Goal: Transaction & Acquisition: Purchase product/service

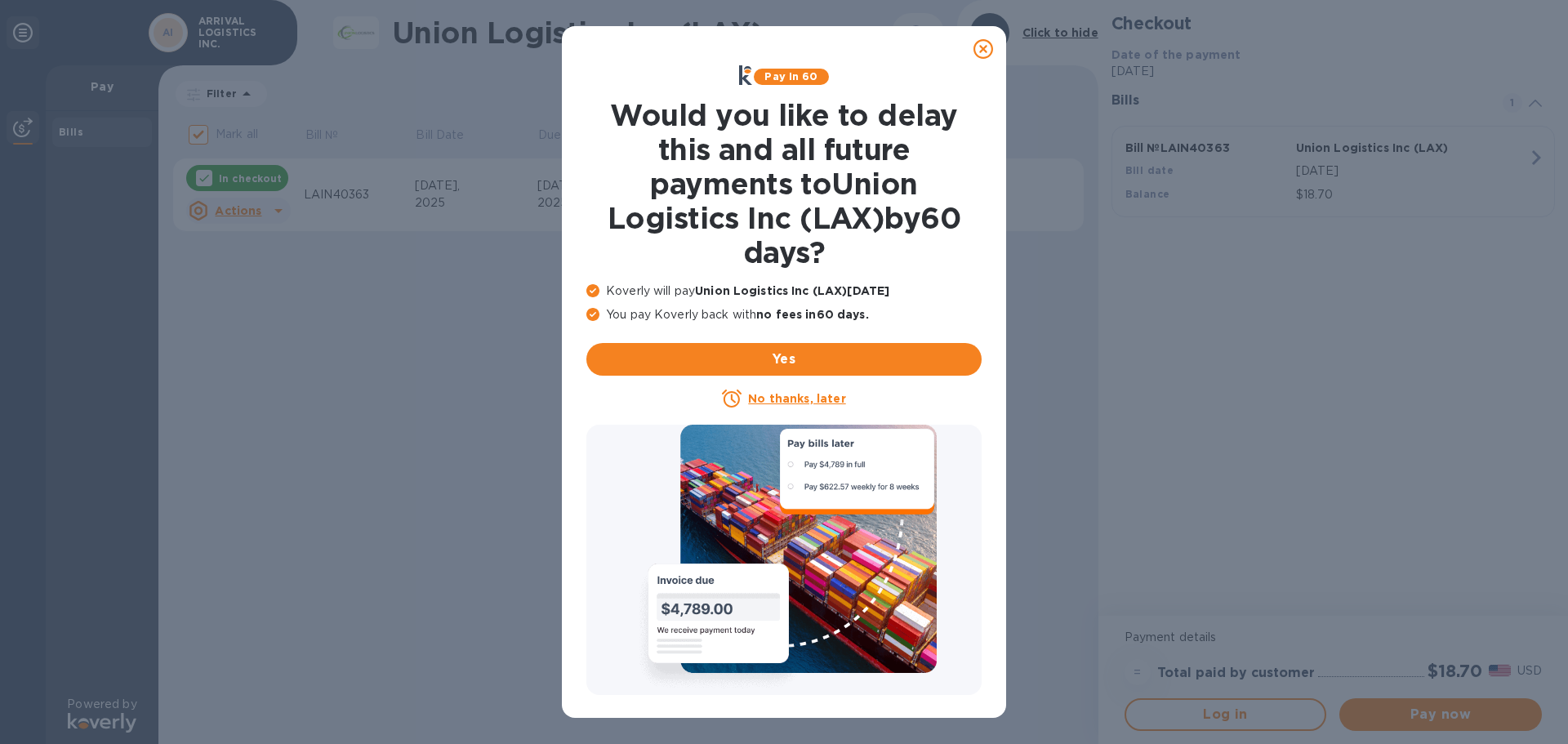
click at [982, 47] on icon at bounding box center [983, 49] width 20 height 20
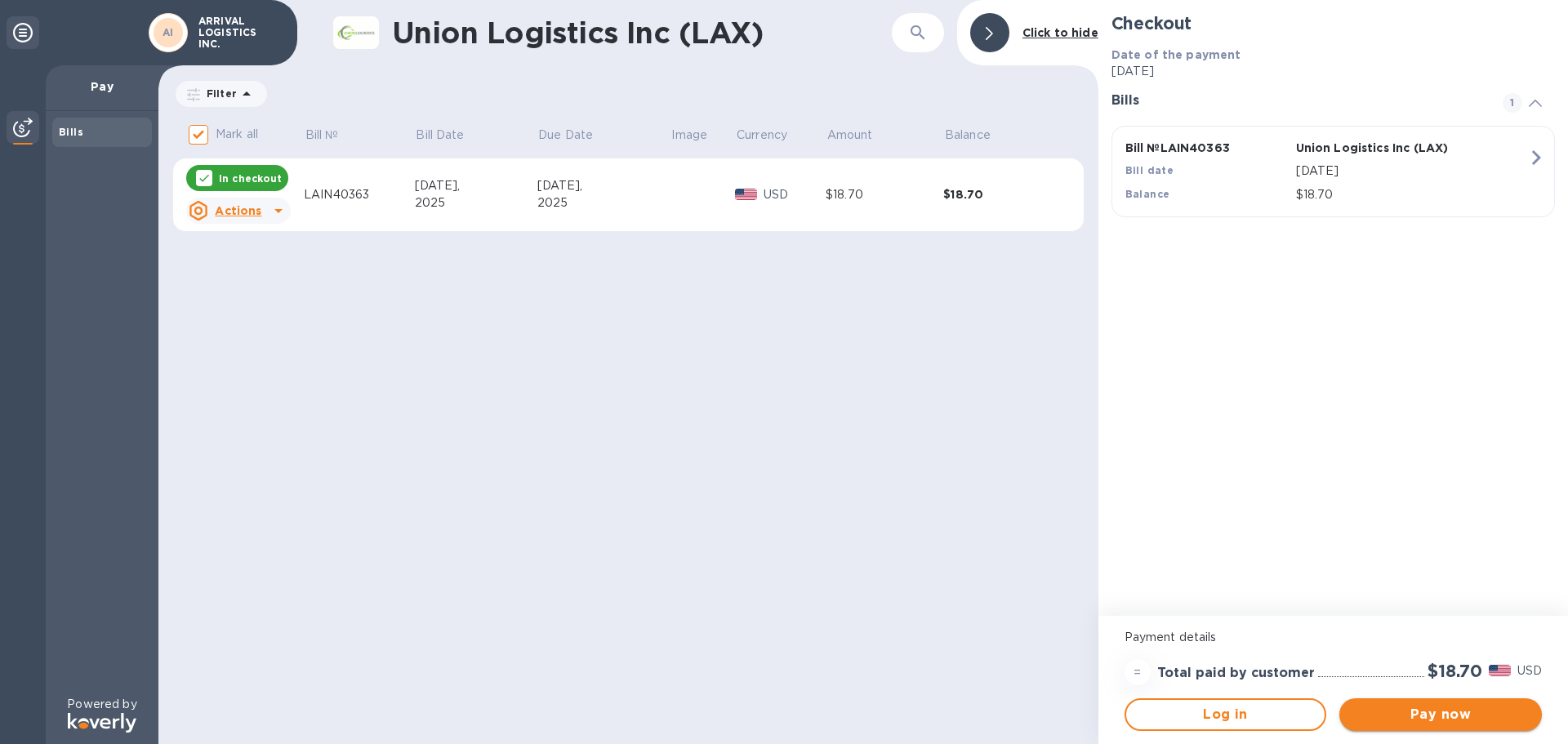
click at [1432, 712] on span "Pay now" at bounding box center [1441, 715] width 177 height 20
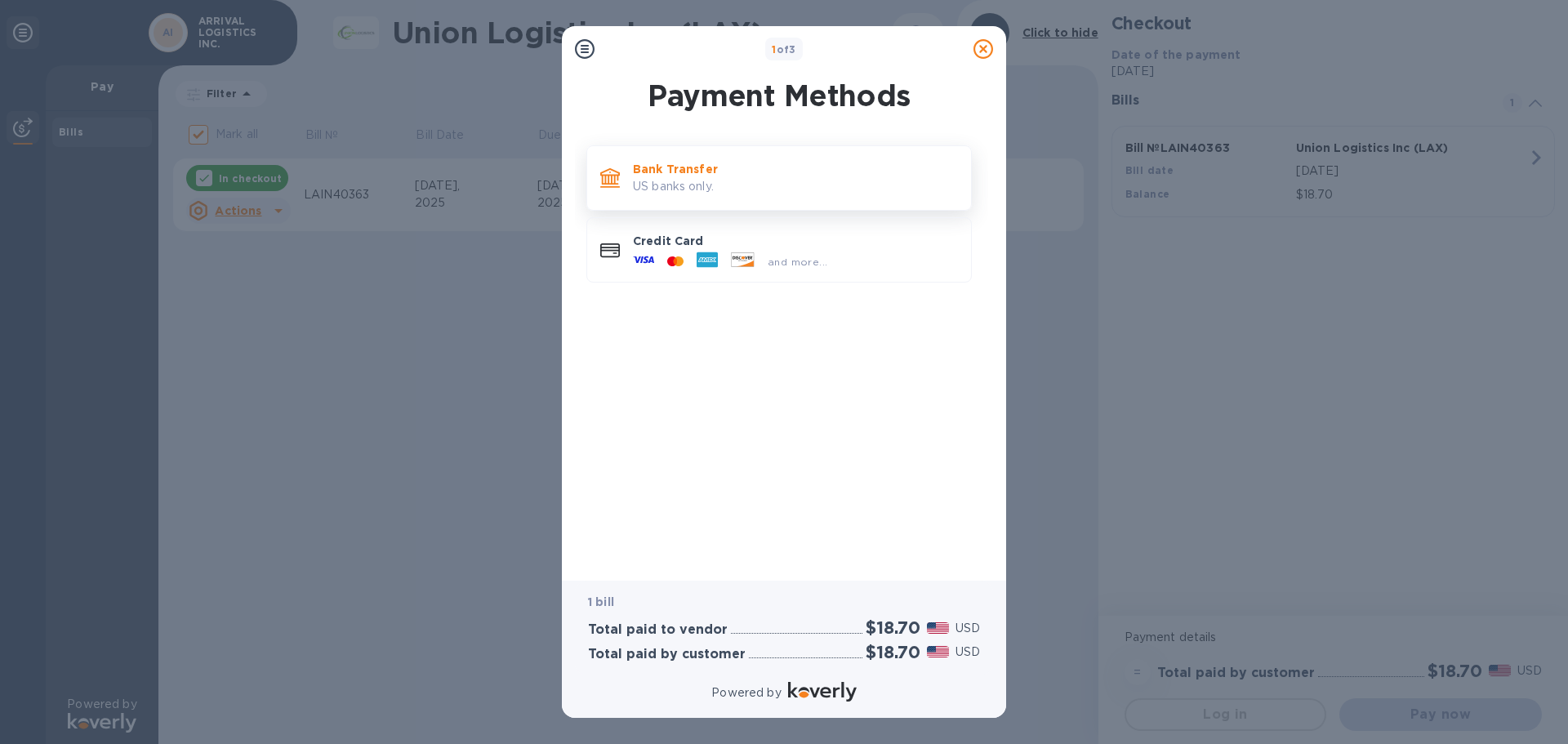
click at [819, 189] on p "US banks only." at bounding box center [795, 186] width 325 height 17
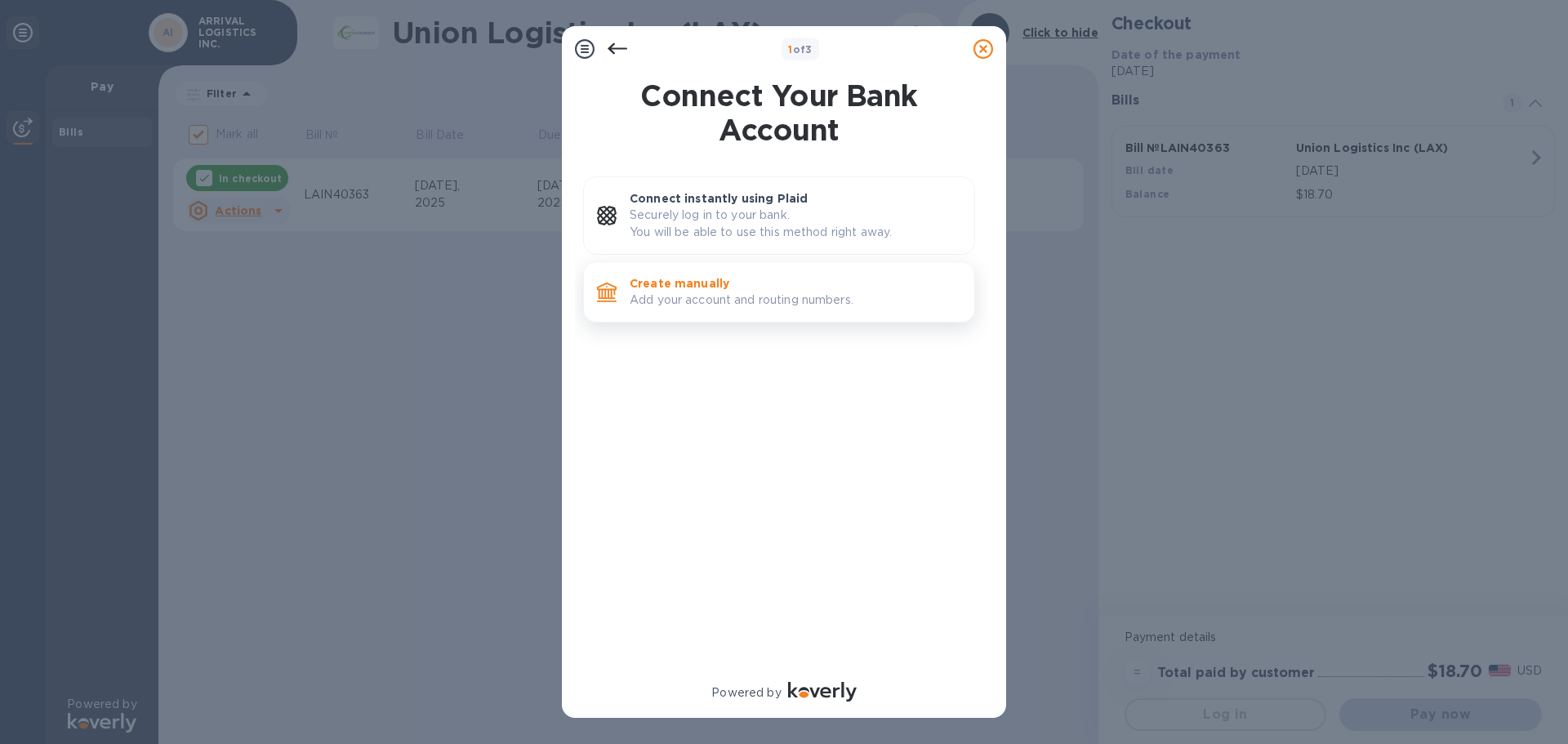
click at [729, 295] on p "Add your account and routing numbers." at bounding box center [795, 300] width 331 height 17
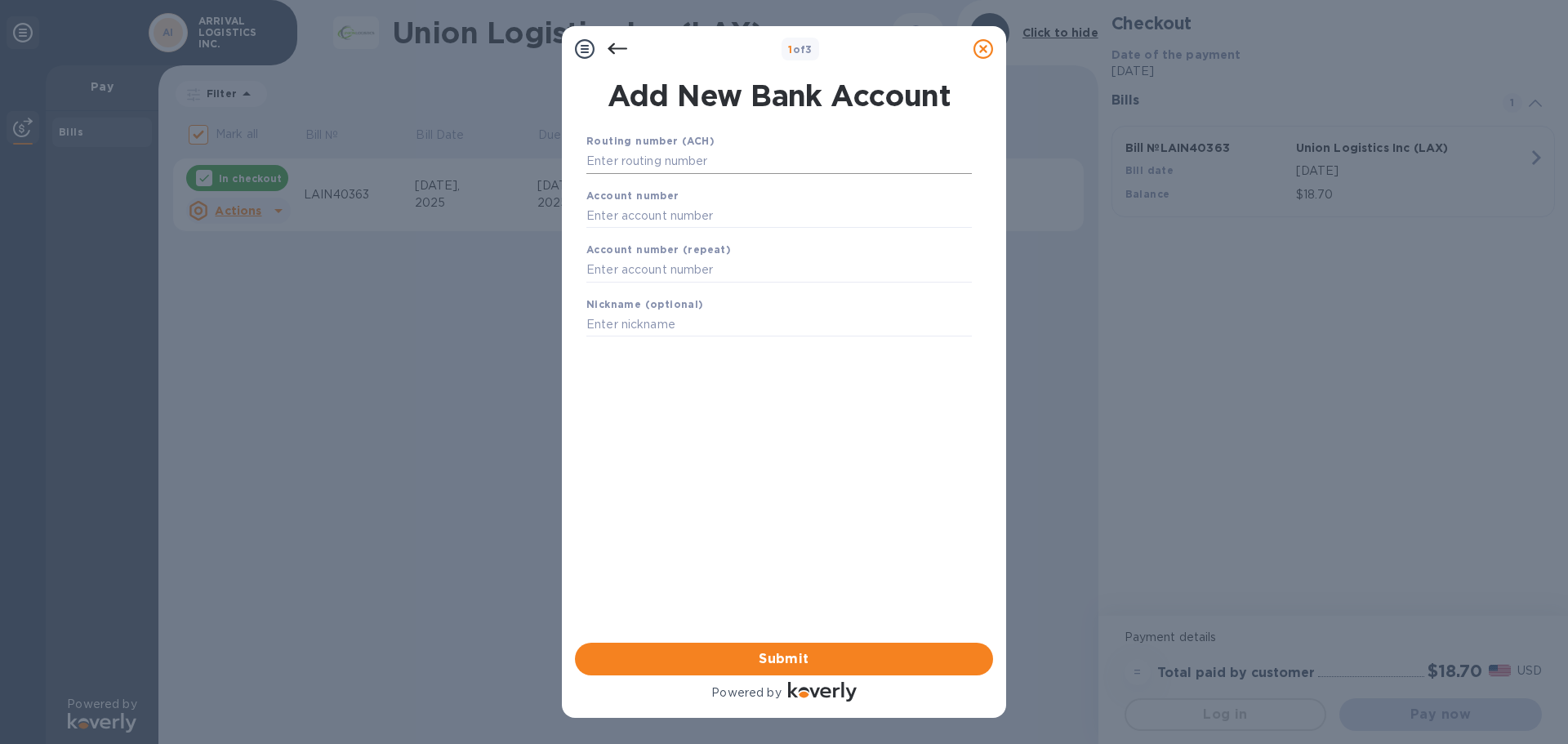
click at [709, 157] on input "text" at bounding box center [779, 162] width 385 height 25
click at [1068, 321] on div "1 of 3 Add New Bank Account Routing number (ACH) Account number Account number …" at bounding box center [784, 372] width 1568 height 744
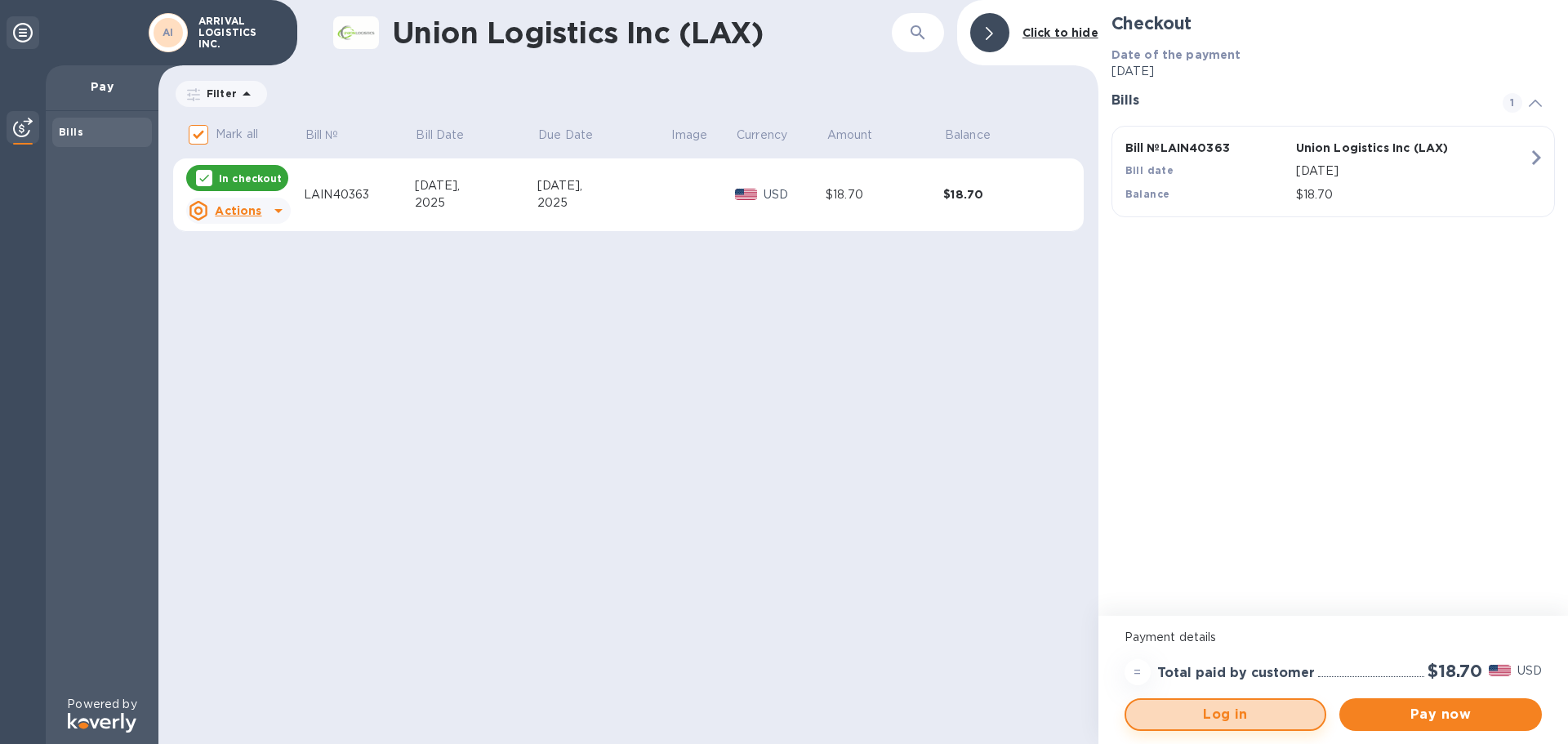
click at [1236, 711] on span "Log in" at bounding box center [1226, 715] width 173 height 20
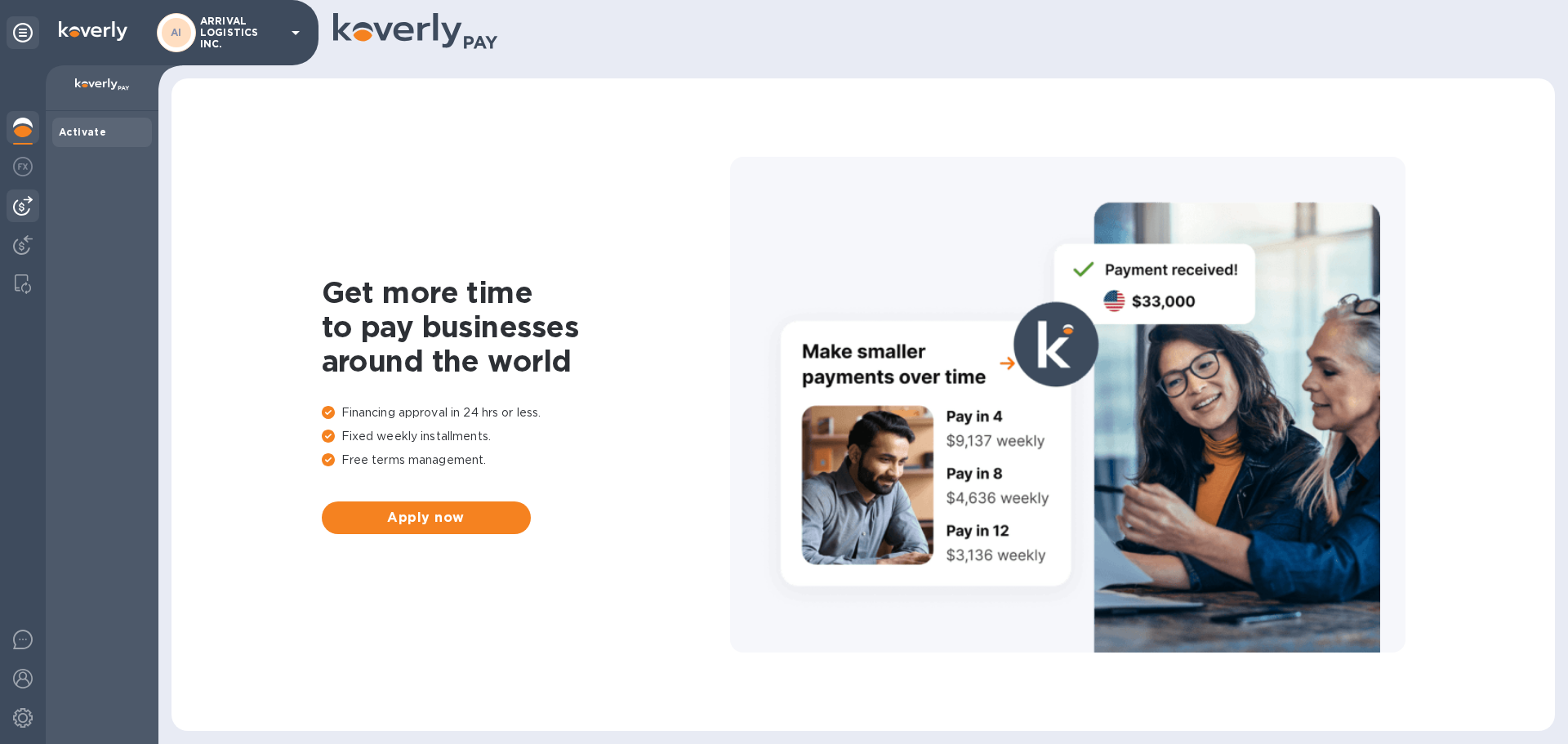
click at [25, 212] on img at bounding box center [23, 206] width 20 height 20
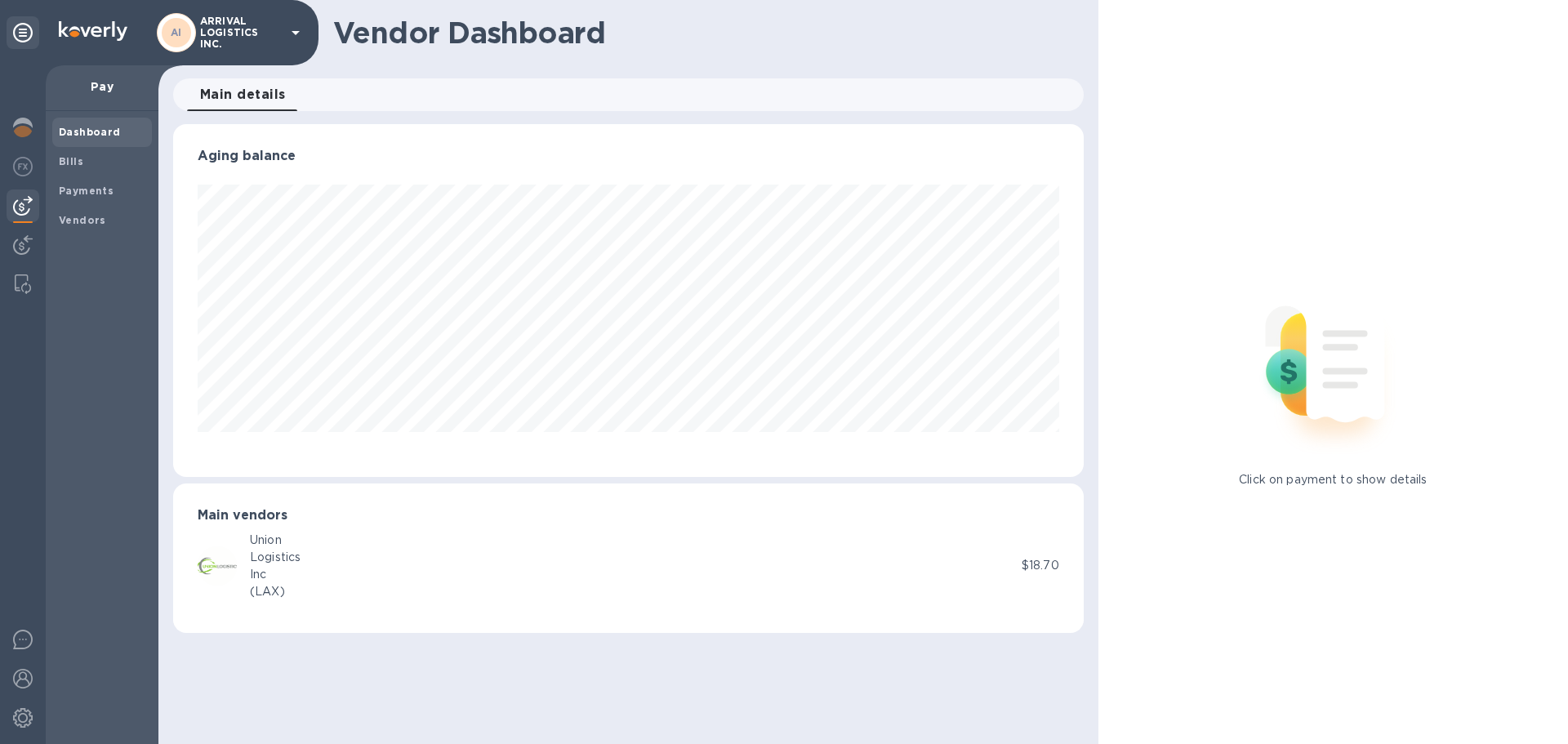
scroll to position [352, 910]
click at [25, 242] on img at bounding box center [23, 245] width 20 height 20
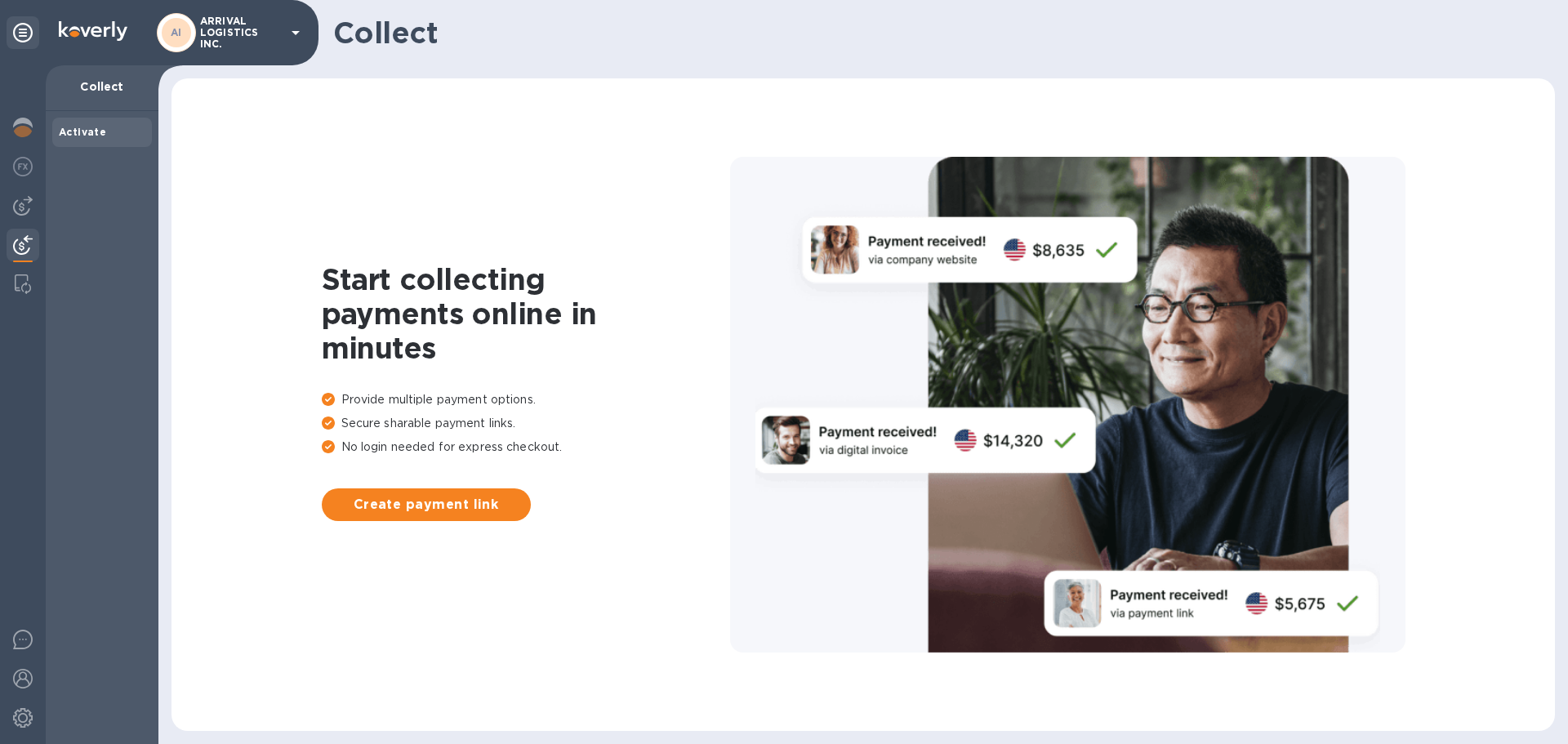
click at [294, 26] on icon at bounding box center [296, 33] width 20 height 20
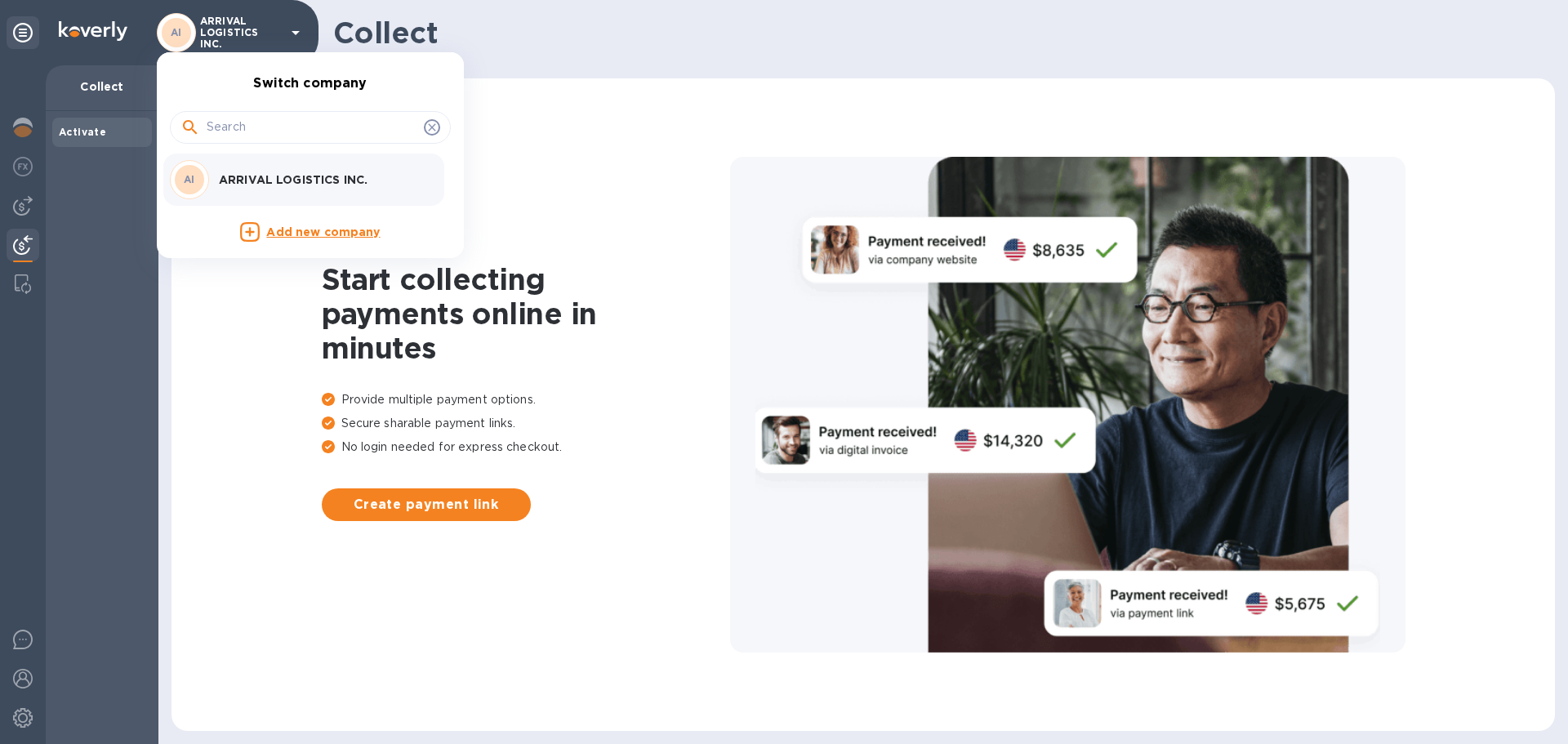
click at [122, 263] on div at bounding box center [784, 372] width 1568 height 744
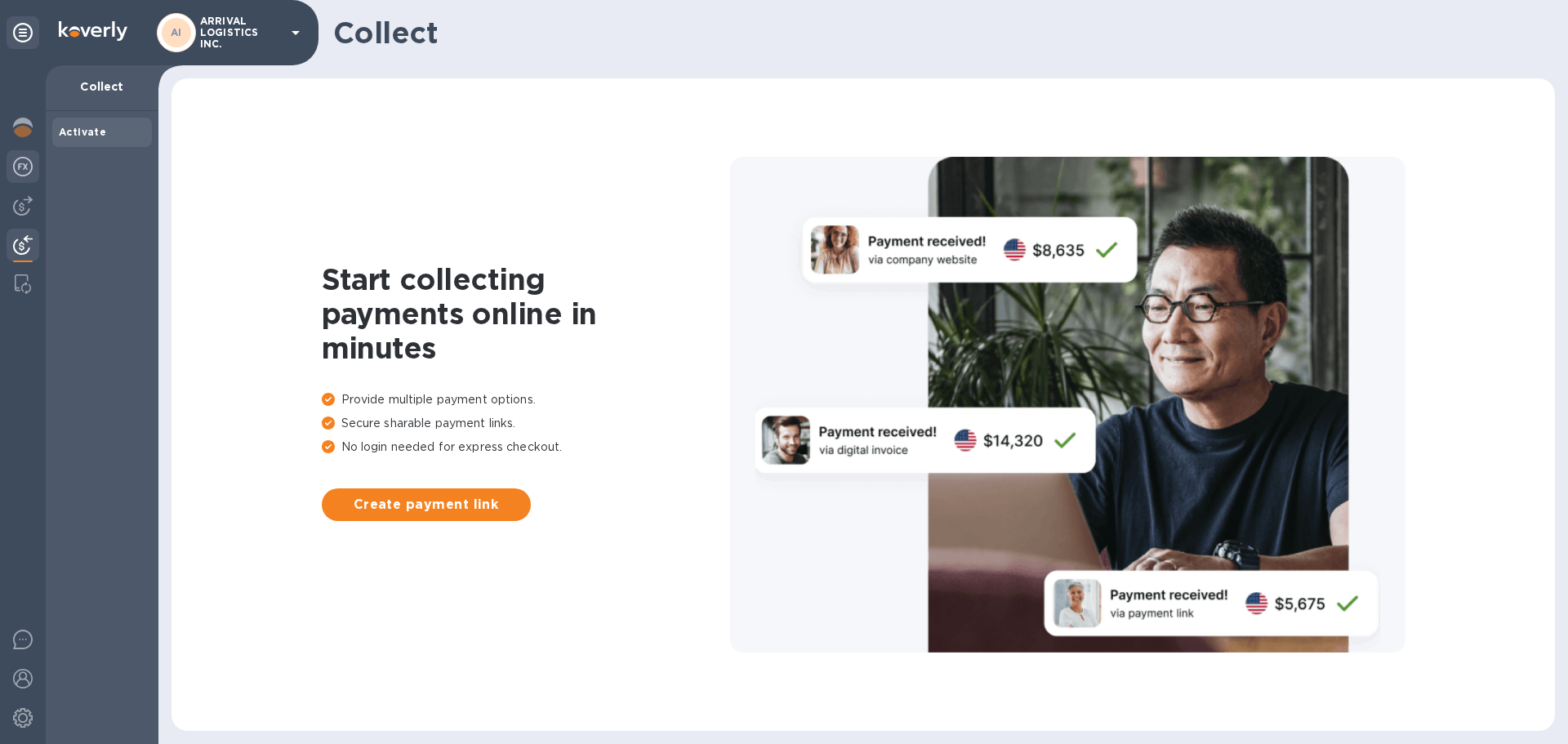
click at [26, 173] on img at bounding box center [23, 167] width 20 height 20
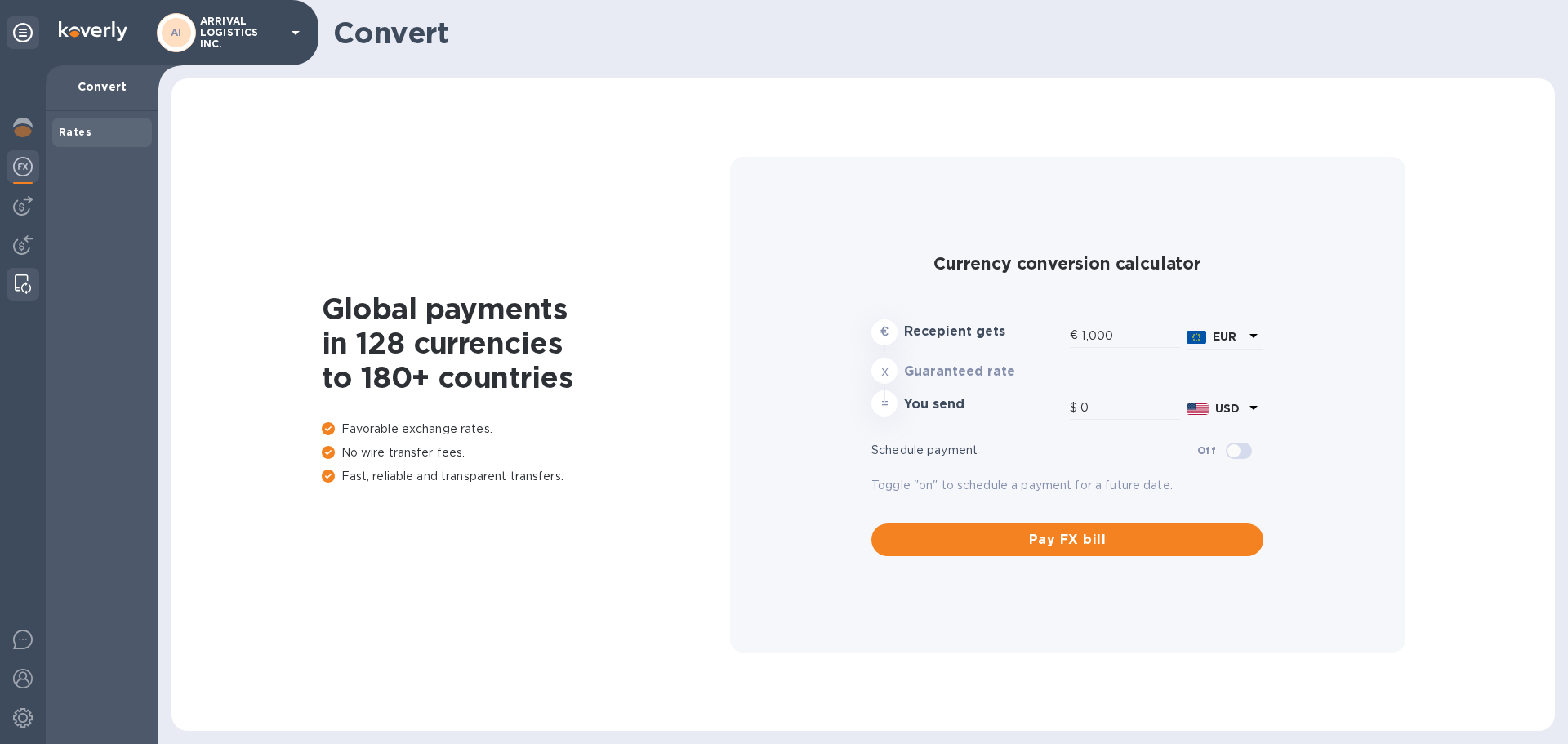
type input "1,189.14"
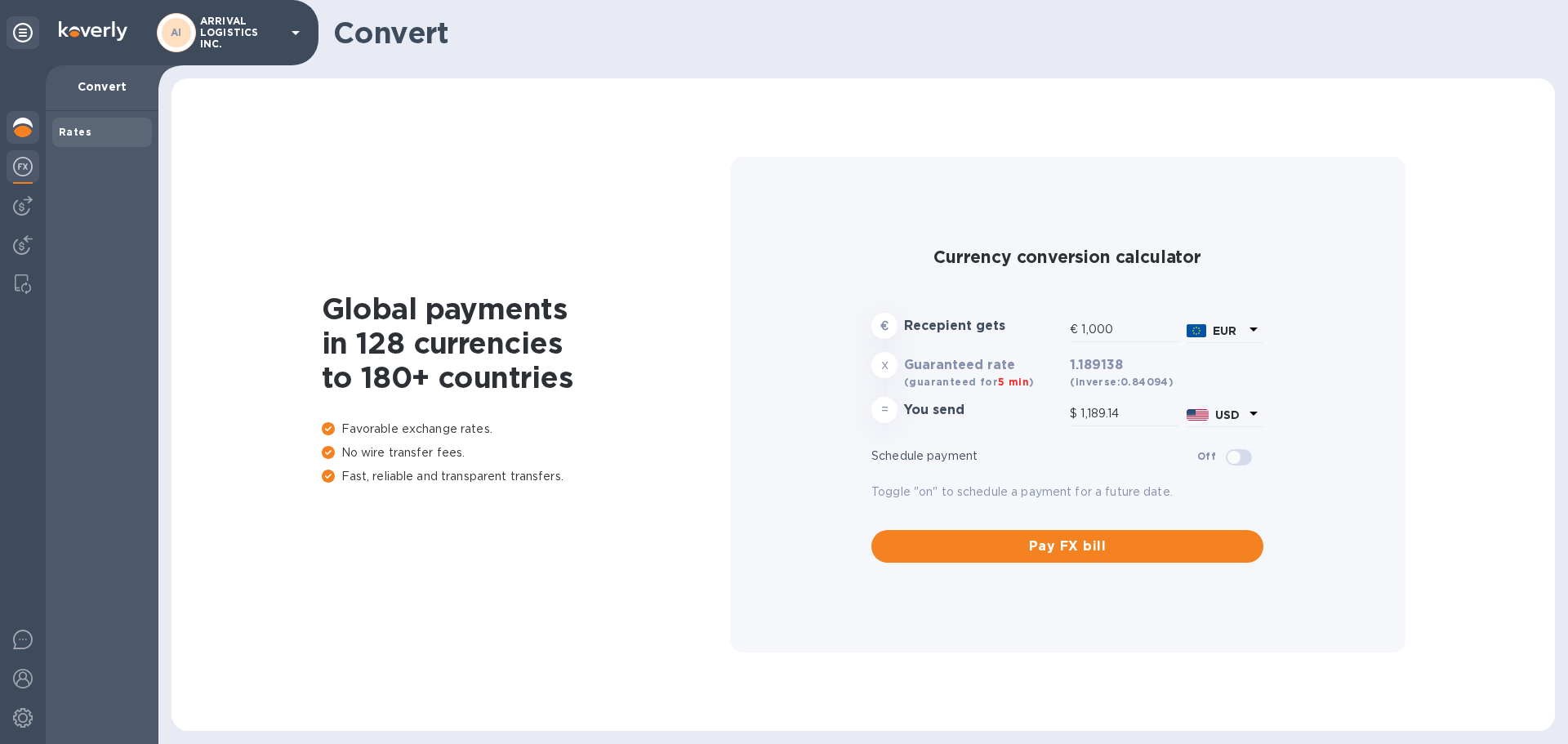
click at [26, 129] on img at bounding box center [23, 128] width 20 height 20
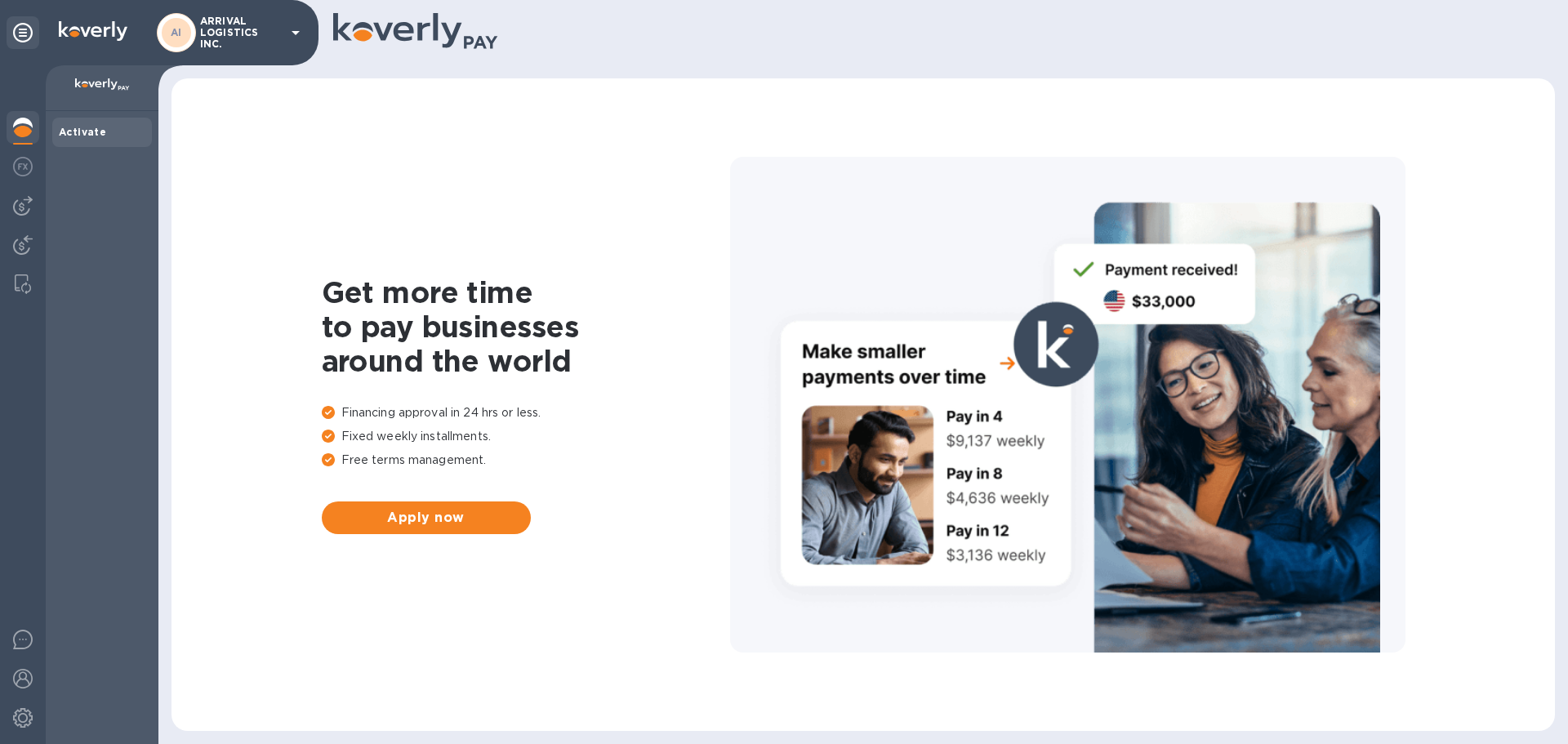
click at [92, 132] on b "Activate" at bounding box center [83, 132] width 47 height 12
click at [20, 27] on icon at bounding box center [23, 33] width 20 height 20
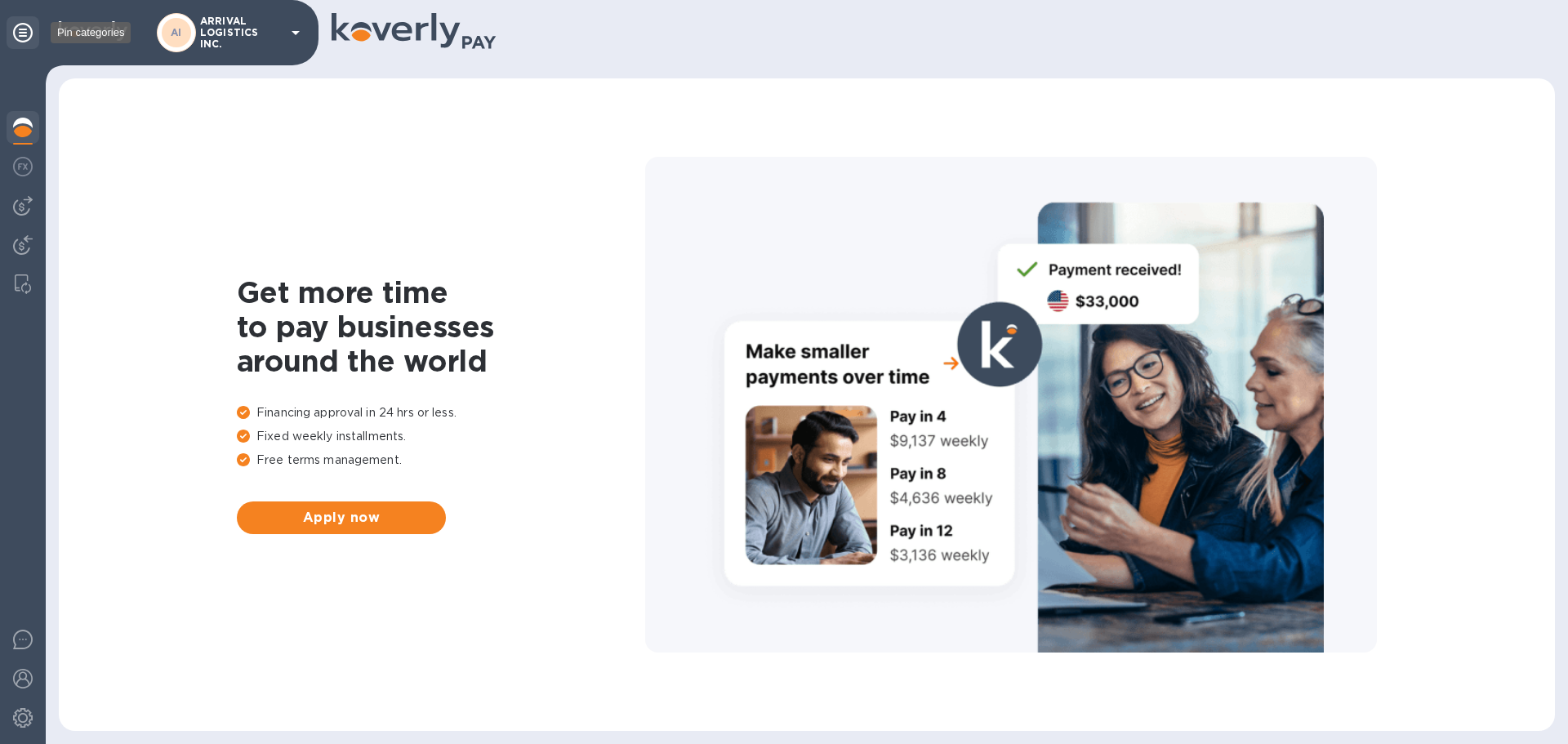
click at [20, 27] on icon at bounding box center [23, 33] width 20 height 20
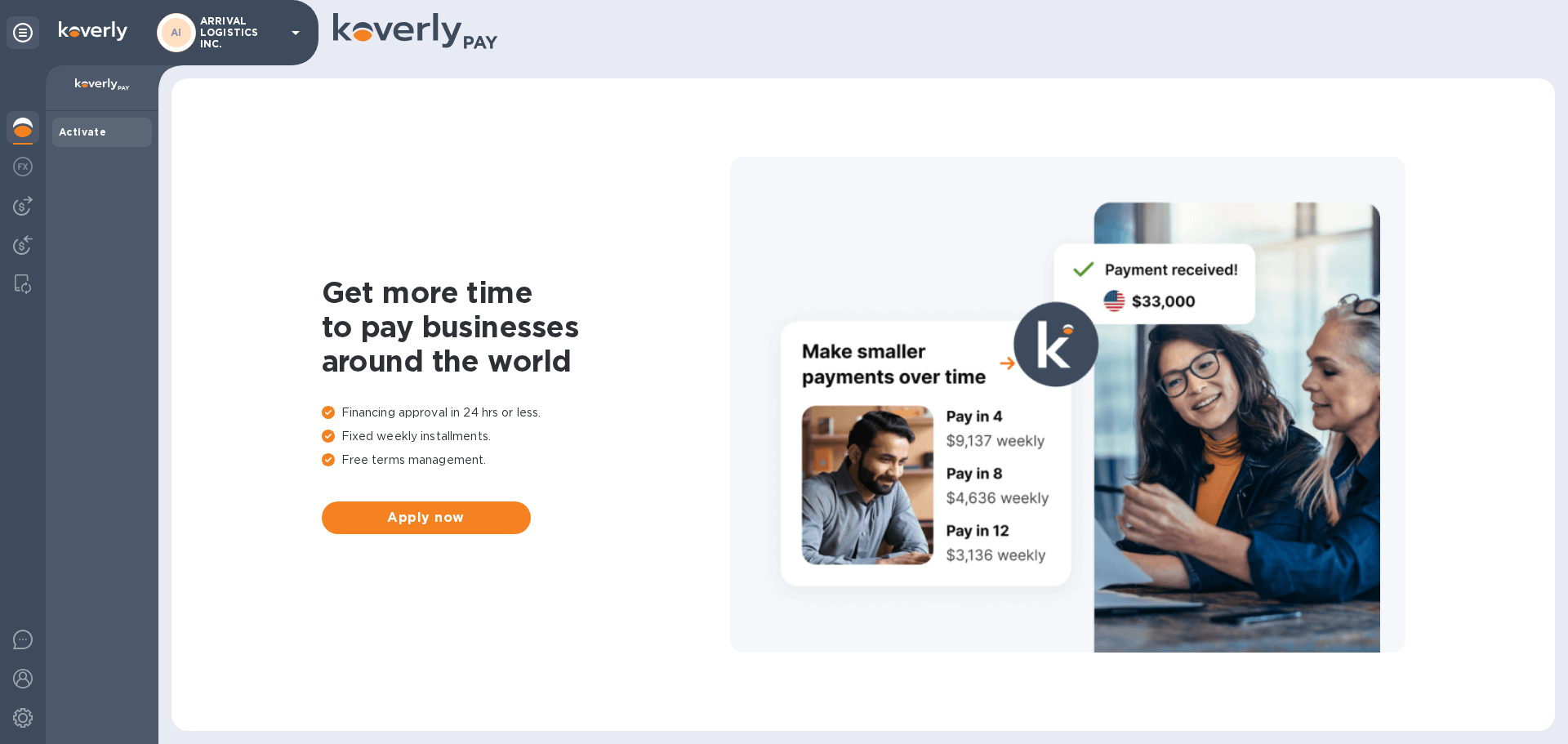
click at [294, 36] on icon at bounding box center [296, 33] width 20 height 20
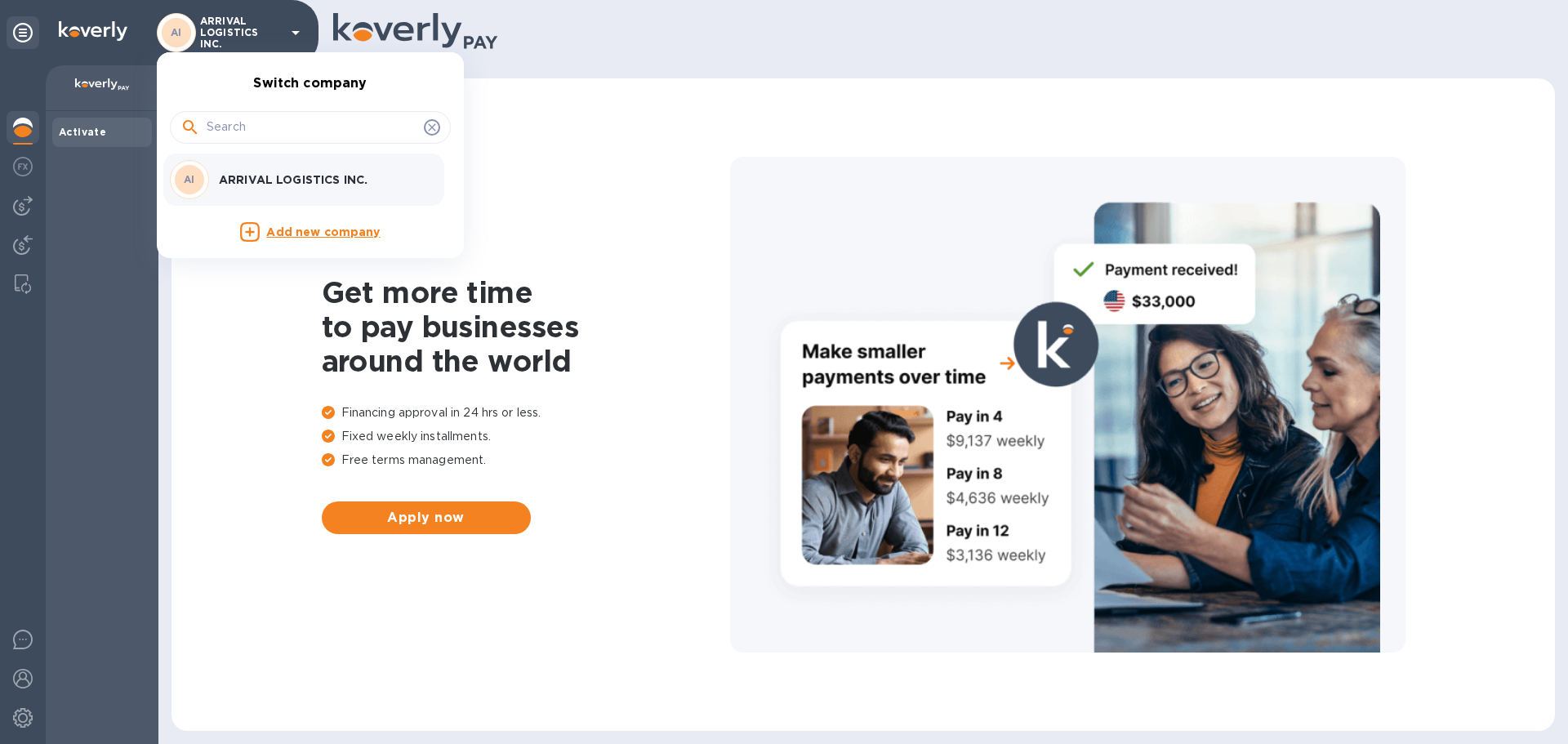
click at [294, 36] on div at bounding box center [784, 372] width 1568 height 744
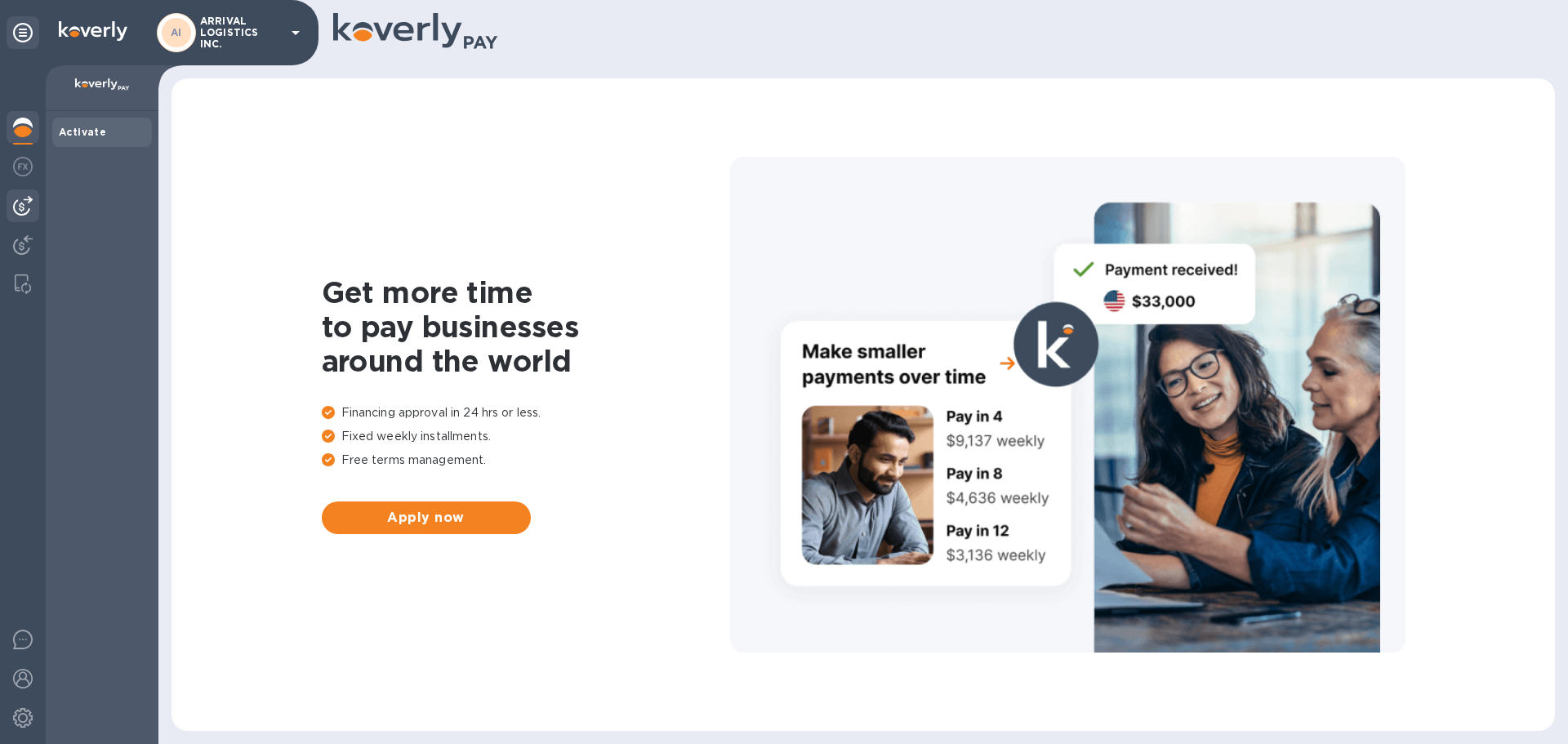
click at [16, 204] on img at bounding box center [23, 206] width 20 height 20
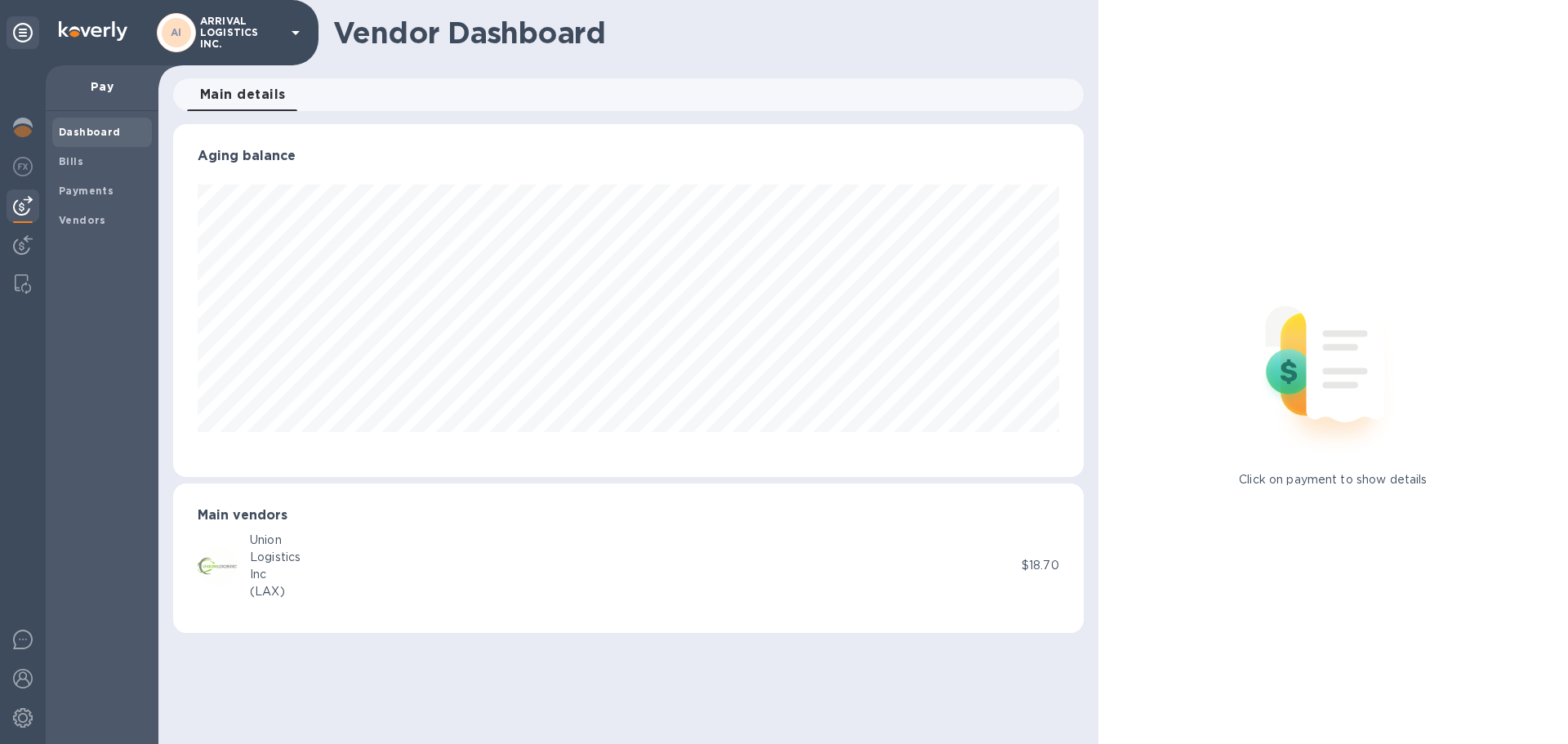
scroll to position [352, 910]
click at [25, 248] on img at bounding box center [23, 245] width 20 height 20
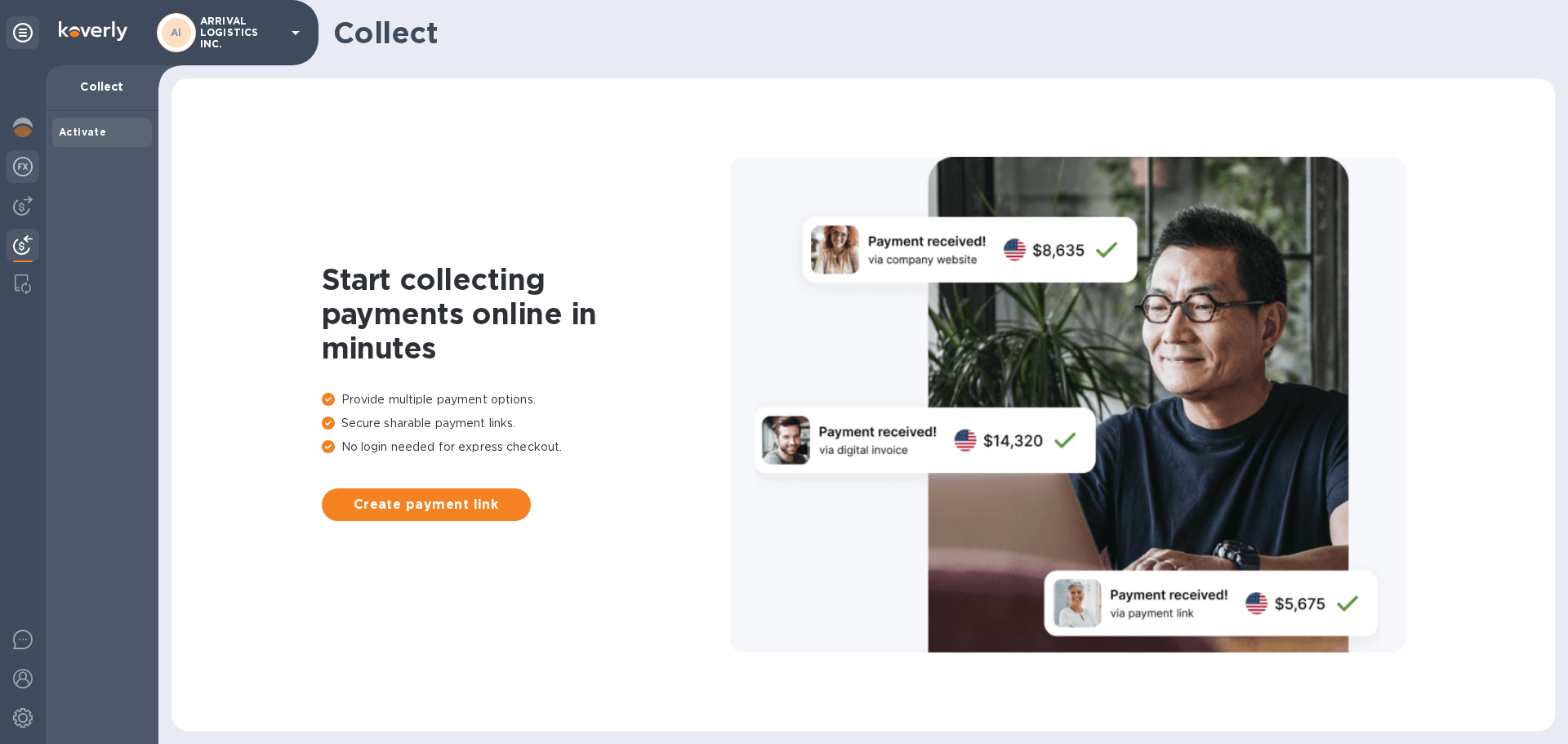
click at [21, 173] on img at bounding box center [23, 167] width 20 height 20
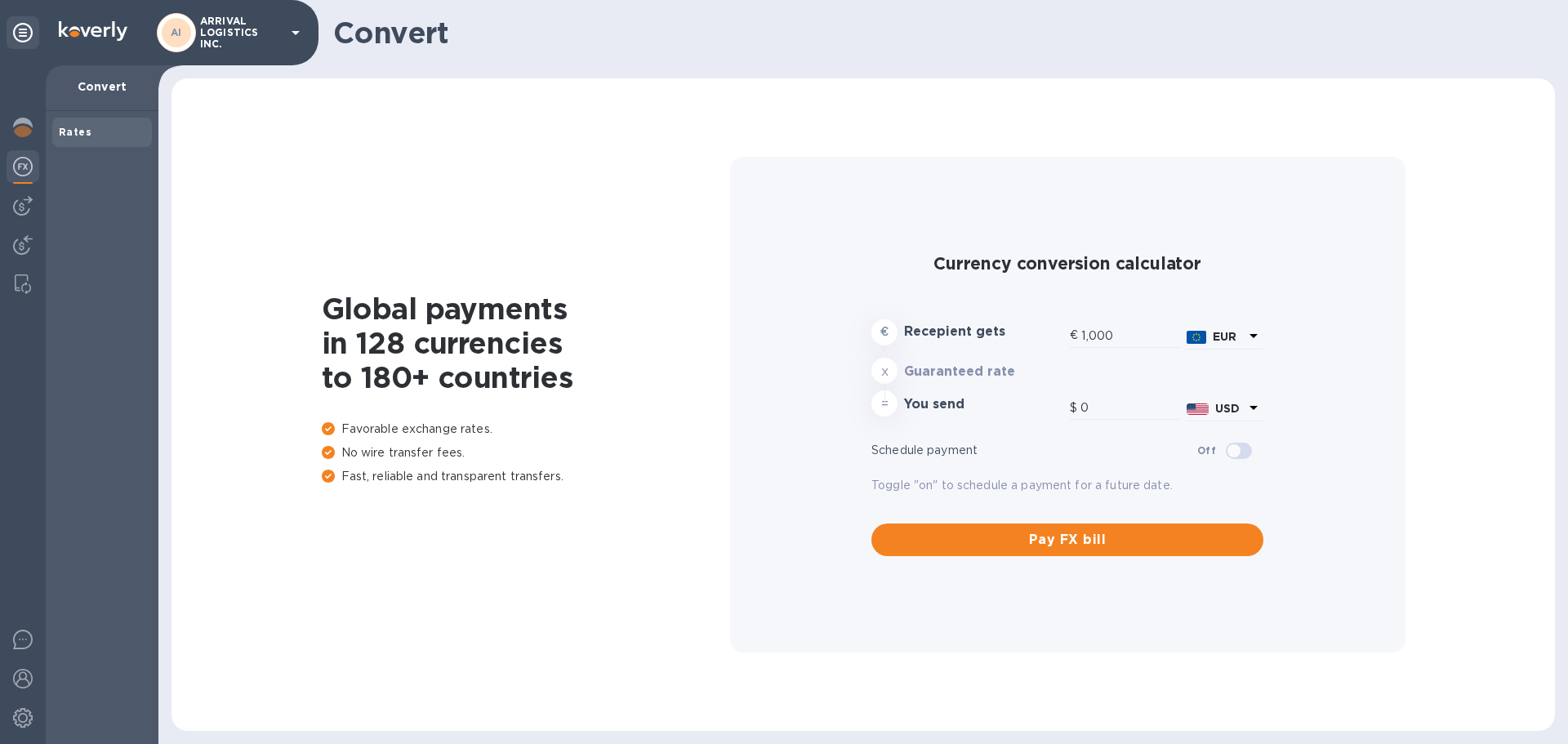
type input "1,189.14"
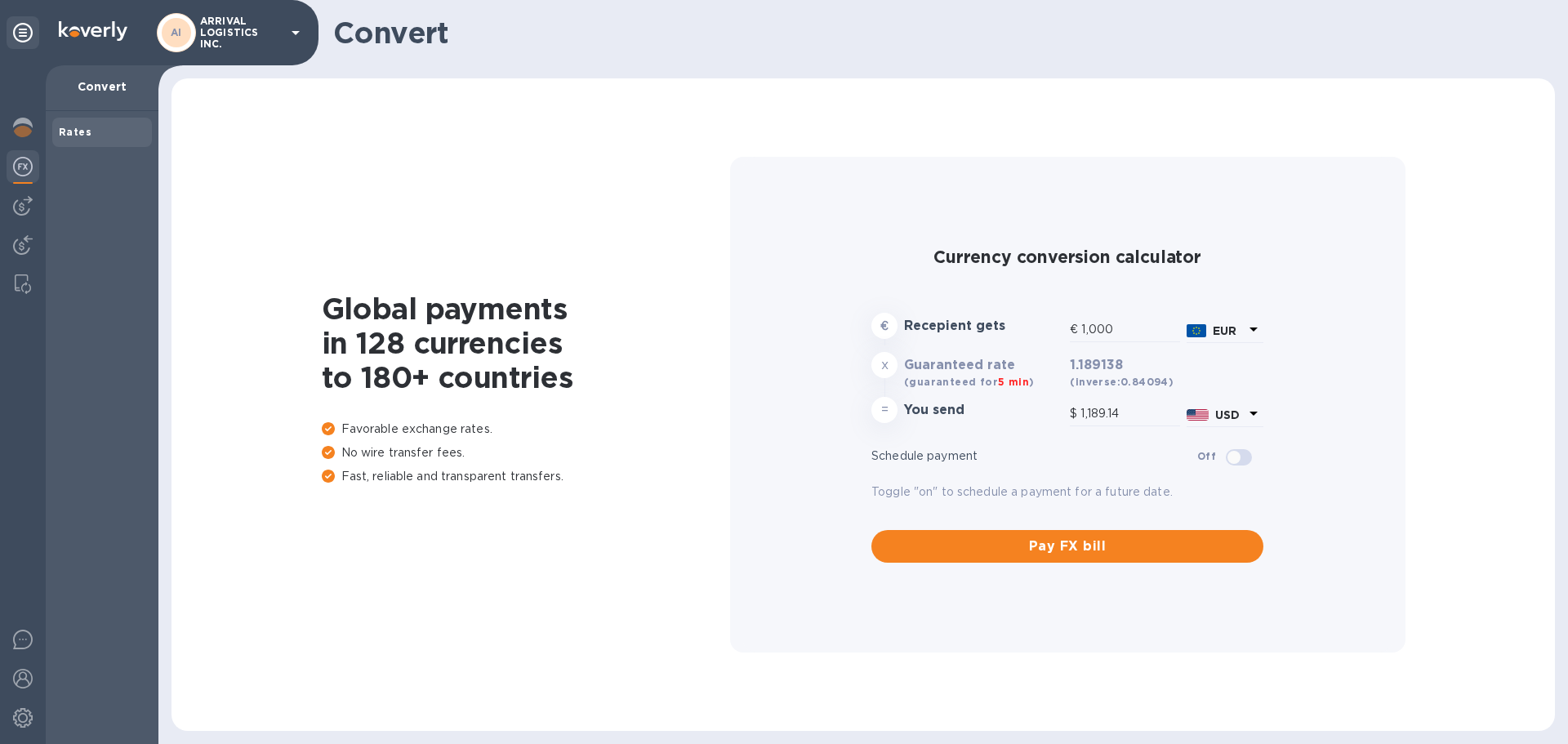
click at [19, 265] on div at bounding box center [23, 405] width 46 height 679
click at [22, 243] on img at bounding box center [23, 245] width 20 height 20
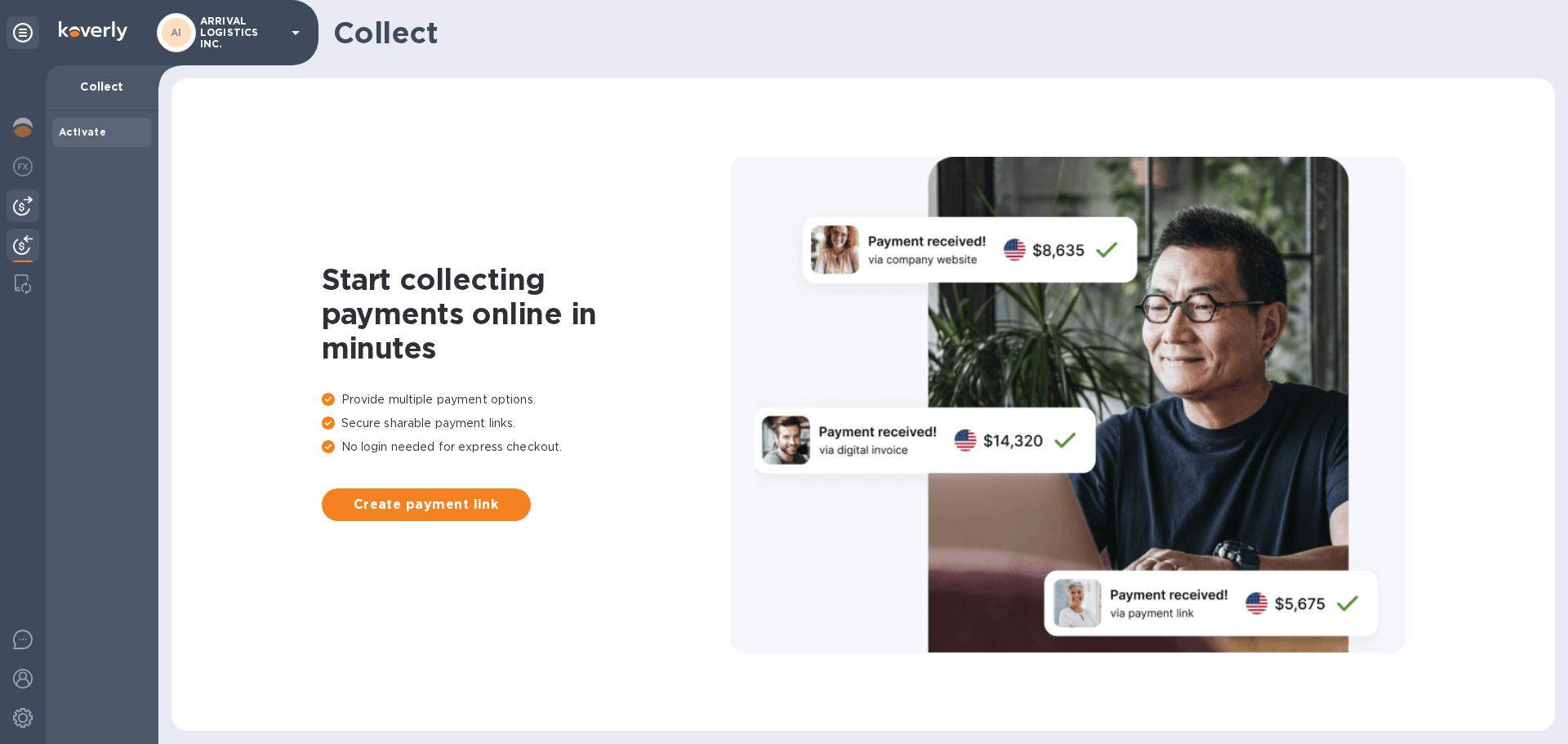
click at [20, 203] on img at bounding box center [23, 206] width 20 height 20
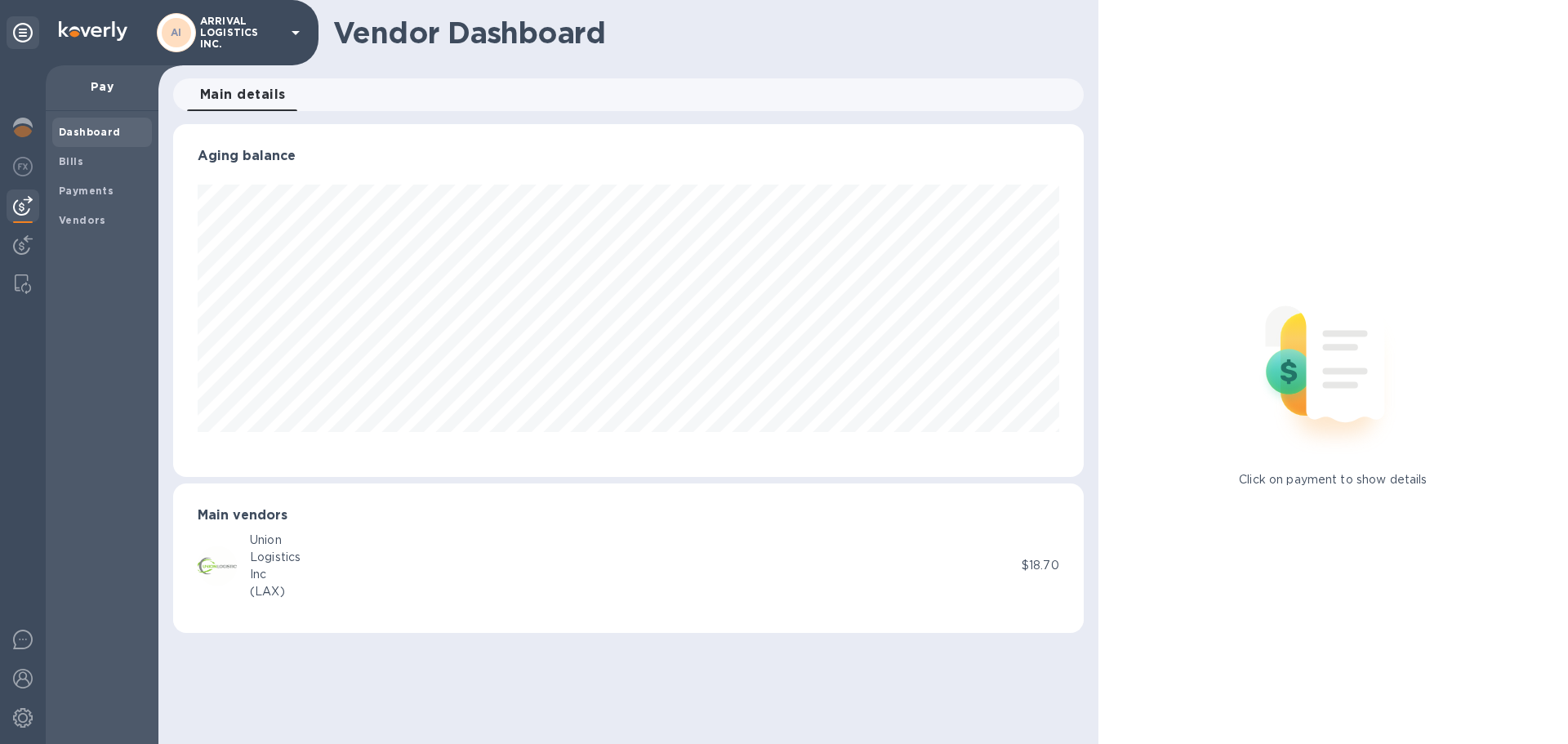
scroll to position [352, 910]
click at [99, 166] on span "Bills" at bounding box center [102, 162] width 87 height 16
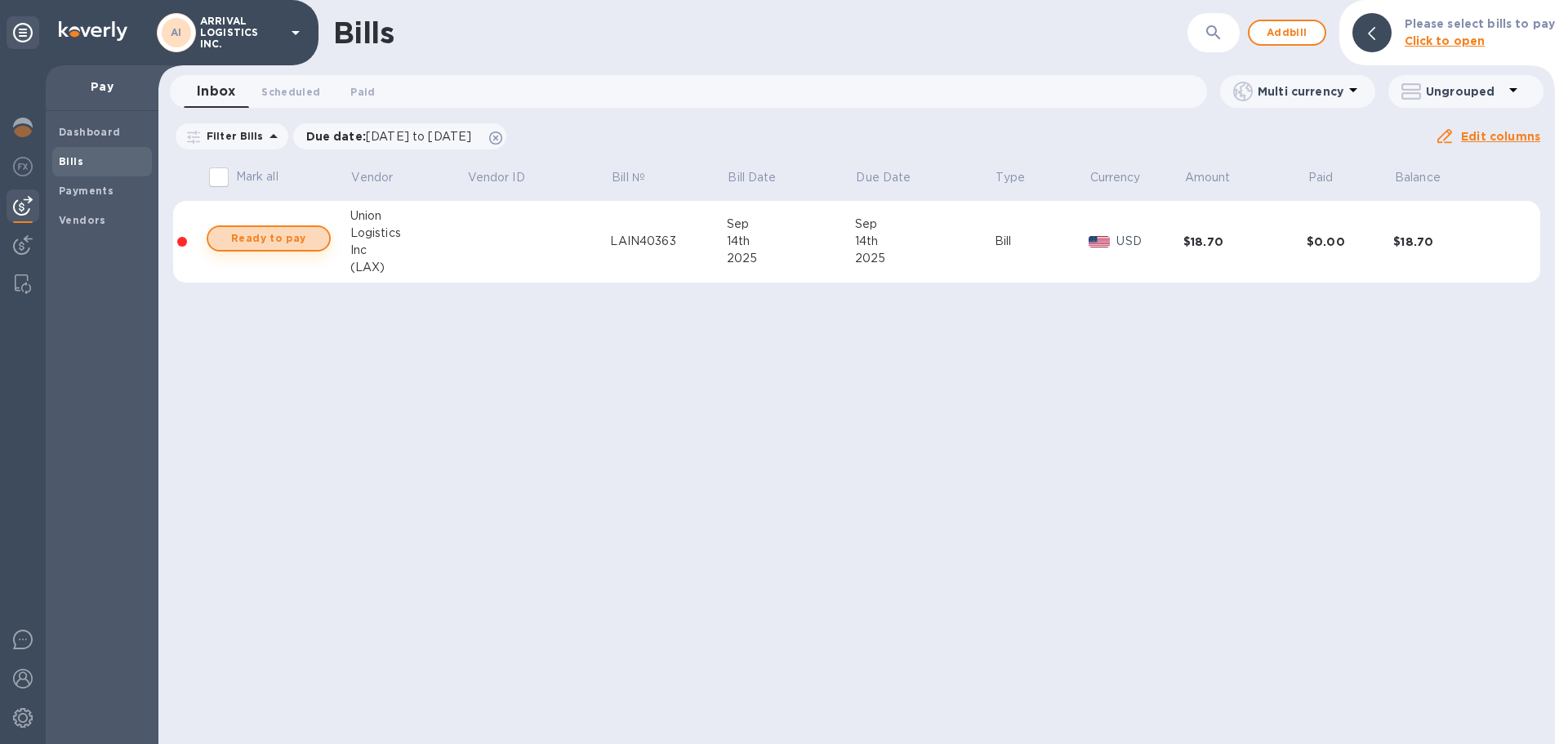
click at [288, 235] on span "Ready to pay" at bounding box center [269, 239] width 95 height 20
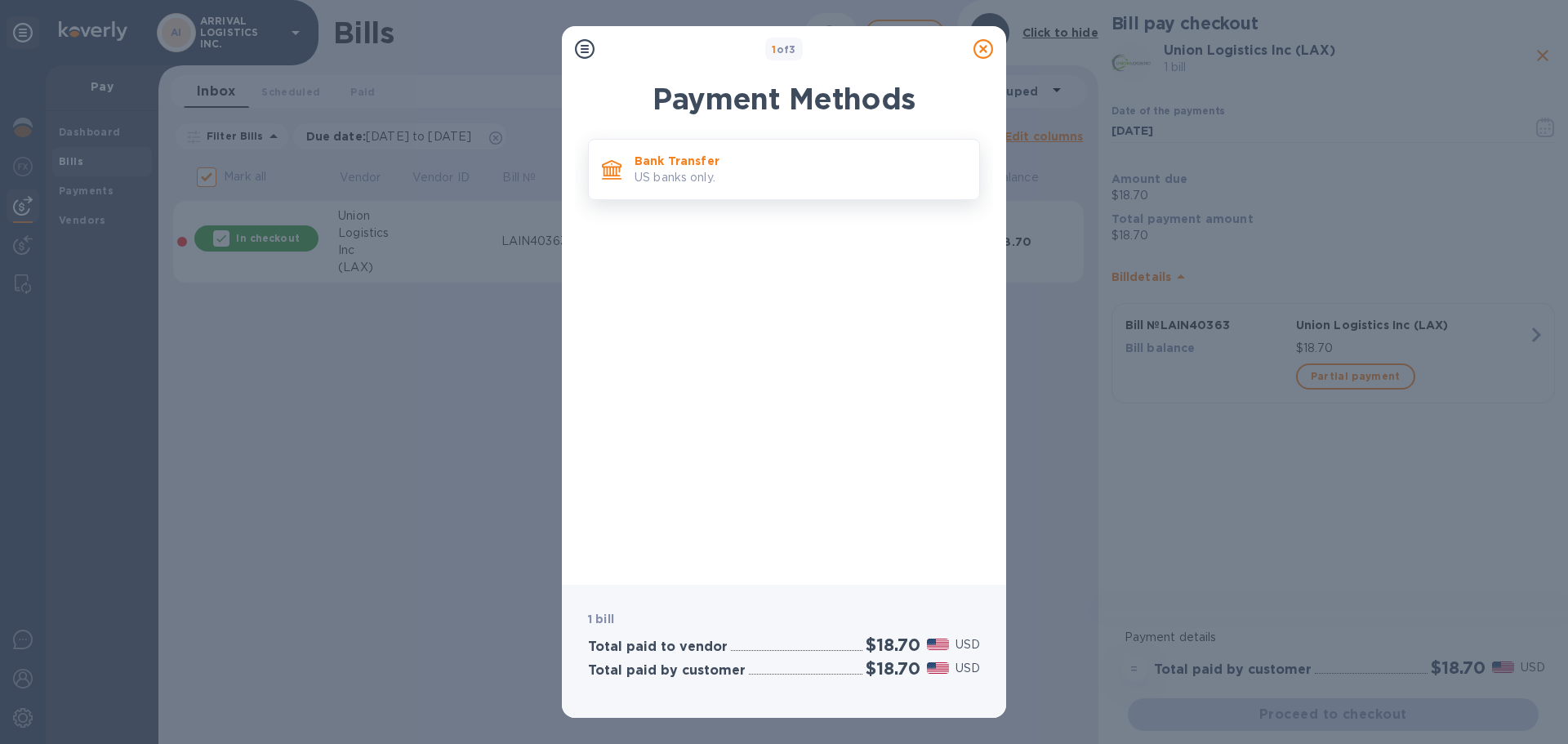
click at [793, 185] on p "US banks only." at bounding box center [800, 177] width 331 height 17
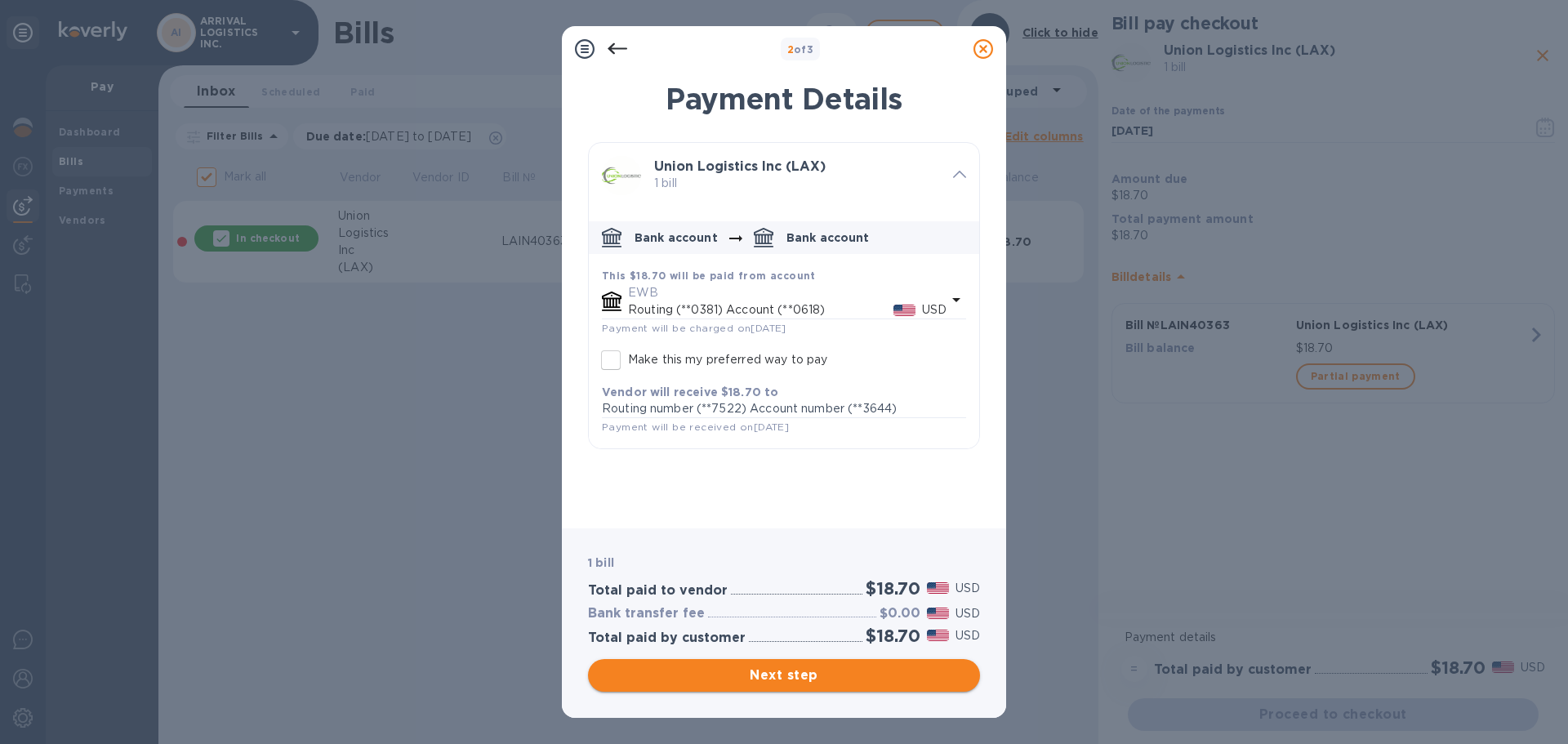
click at [844, 670] on span "Next step" at bounding box center [784, 675] width 366 height 20
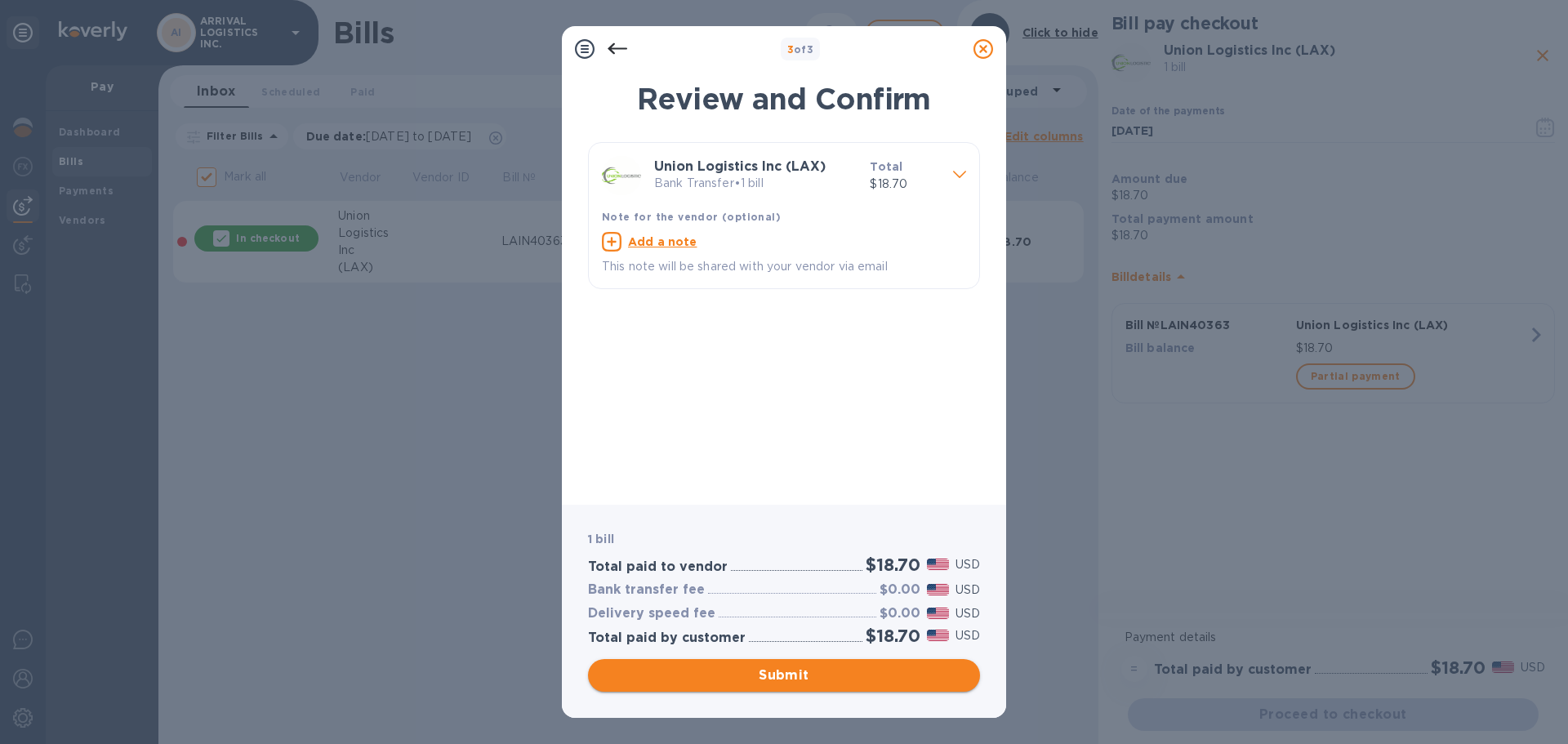
click at [838, 669] on span "Submit" at bounding box center [784, 675] width 366 height 20
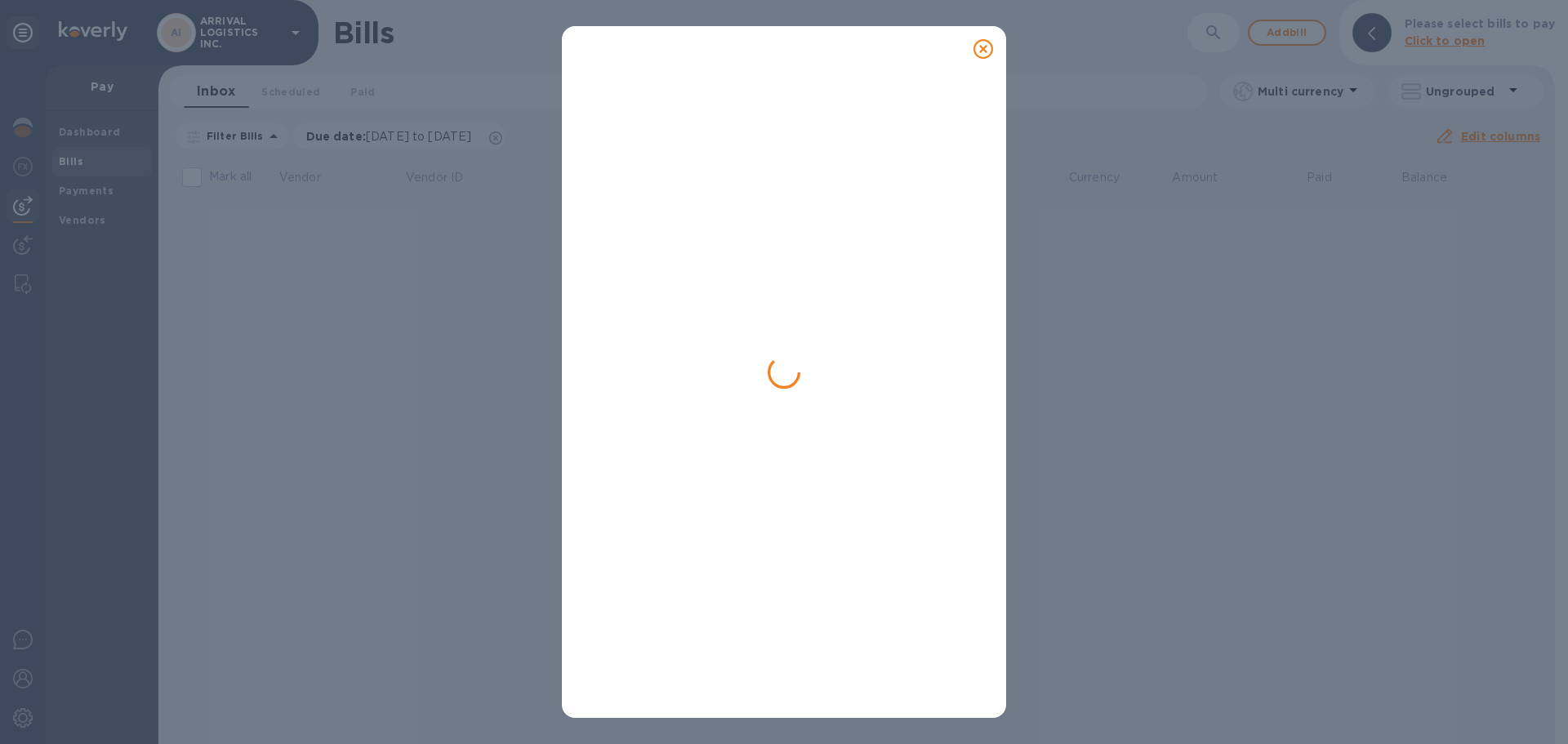
checkbox input "false"
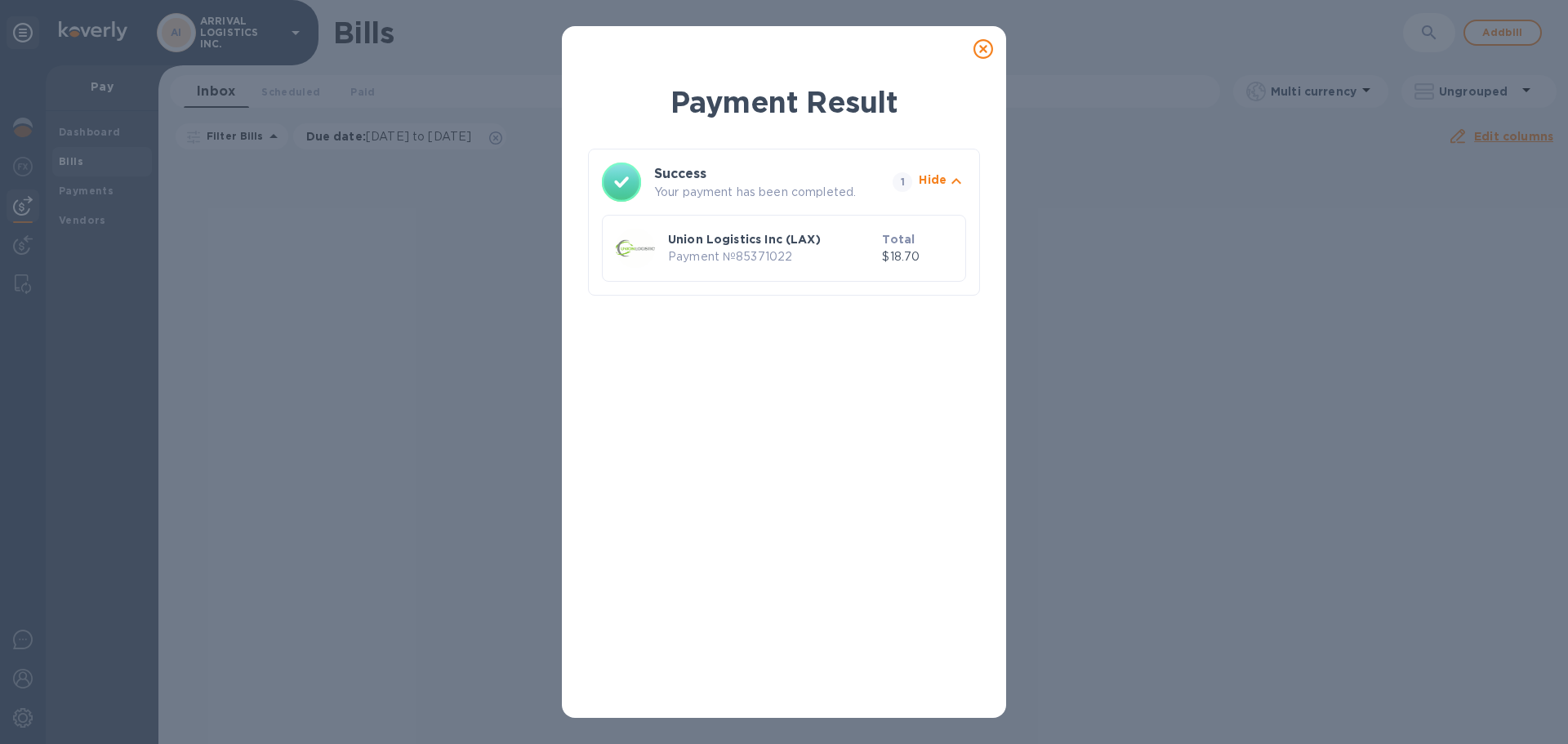
click at [912, 240] on b "Total" at bounding box center [899, 240] width 33 height 13
click at [1112, 152] on div "Payment Result Success Your payment has been completed. 1 Hide Union Logistics …" at bounding box center [784, 372] width 1568 height 744
click at [977, 45] on icon at bounding box center [983, 49] width 20 height 20
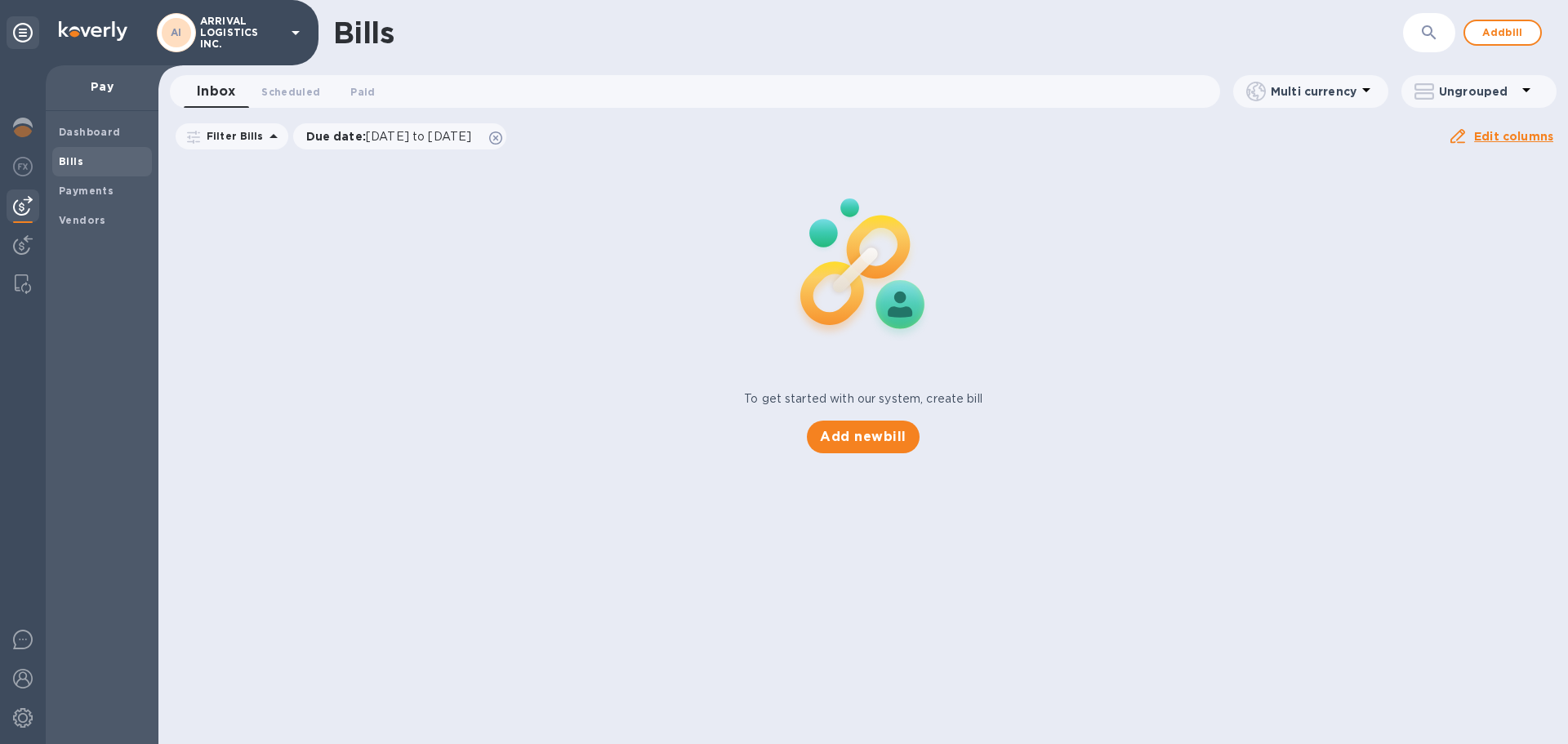
drag, startPoint x: 664, startPoint y: 249, endPoint x: 417, endPoint y: 211, distance: 249.9
click at [632, 244] on div "To get started with our system, create bill Add new bill" at bounding box center [864, 306] width 1423 height 308
click at [96, 191] on b "Payments" at bounding box center [86, 190] width 55 height 12
